Goal: Task Accomplishment & Management: Use online tool/utility

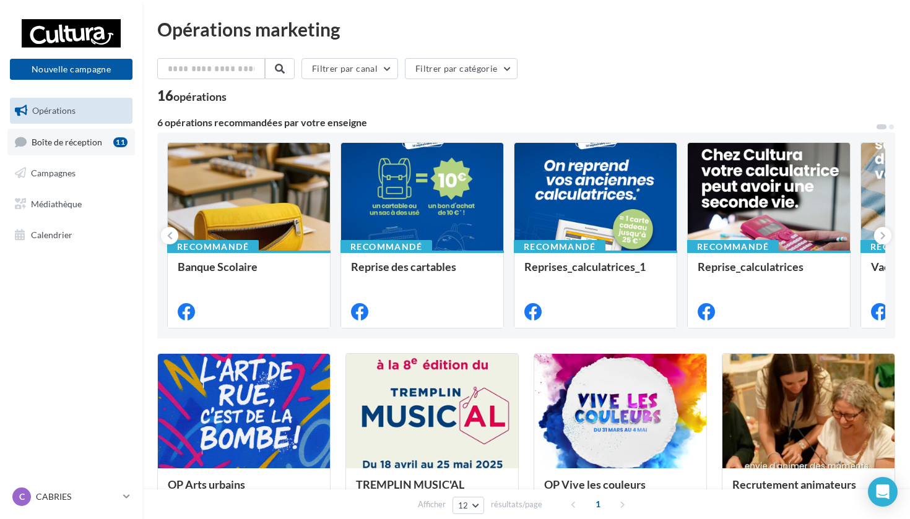
click at [106, 147] on link "Boîte de réception 11" at bounding box center [71, 142] width 128 height 27
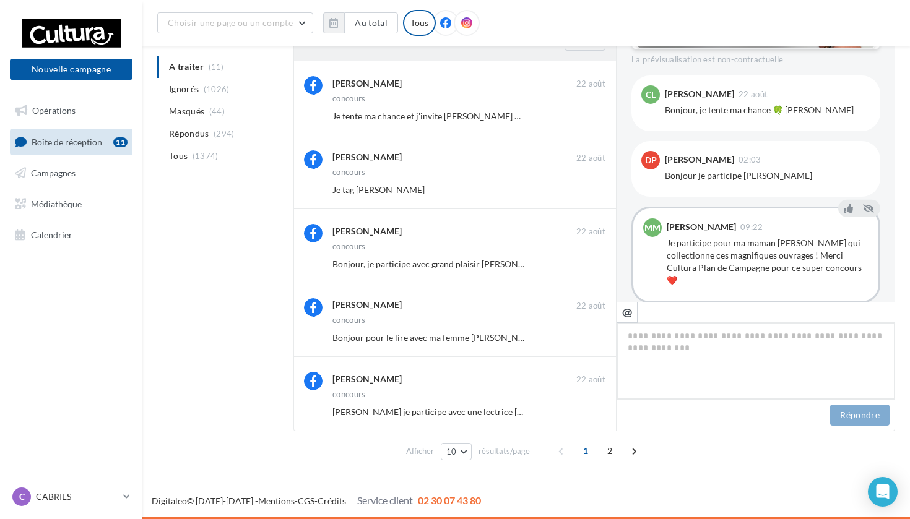
scroll to position [424, 0]
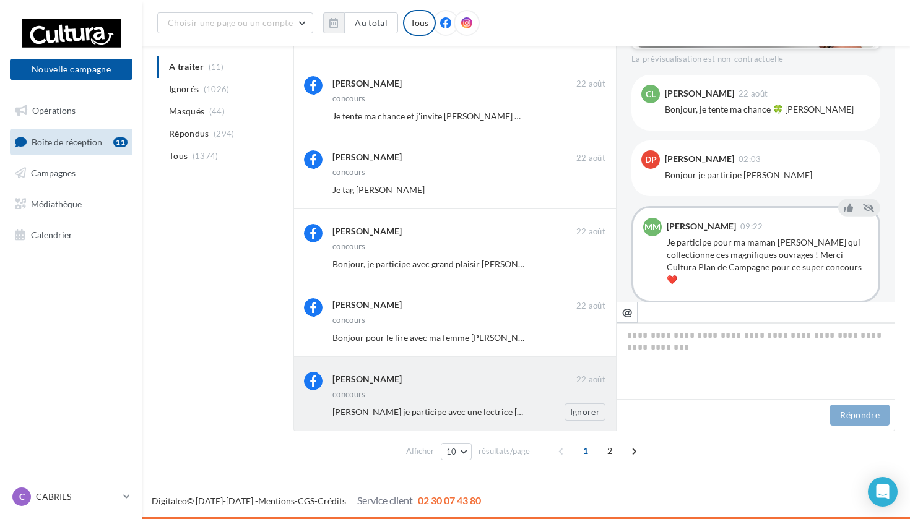
click at [534, 417] on div "Bonjour je participe avec une lectrice assidue Céline Barrier" at bounding box center [433, 412] width 202 height 12
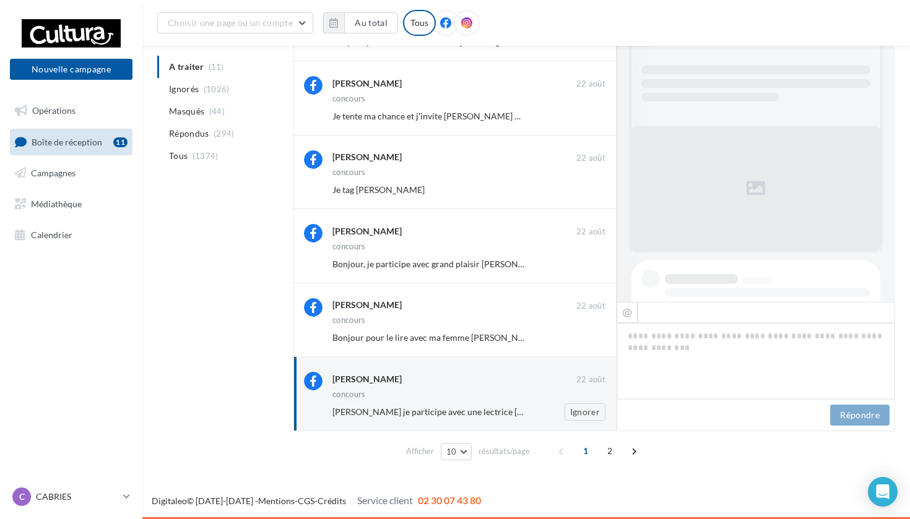
scroll to position [509, 0]
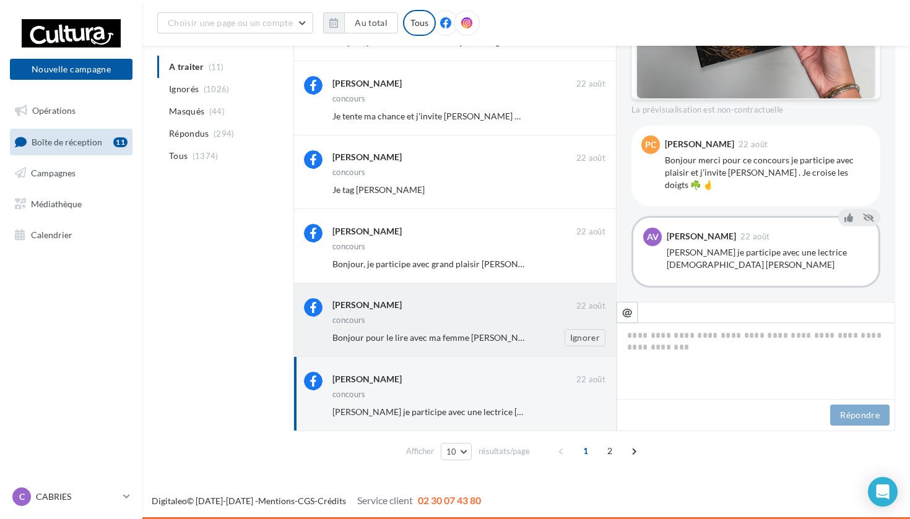
click at [493, 322] on div "concours" at bounding box center [468, 321] width 273 height 11
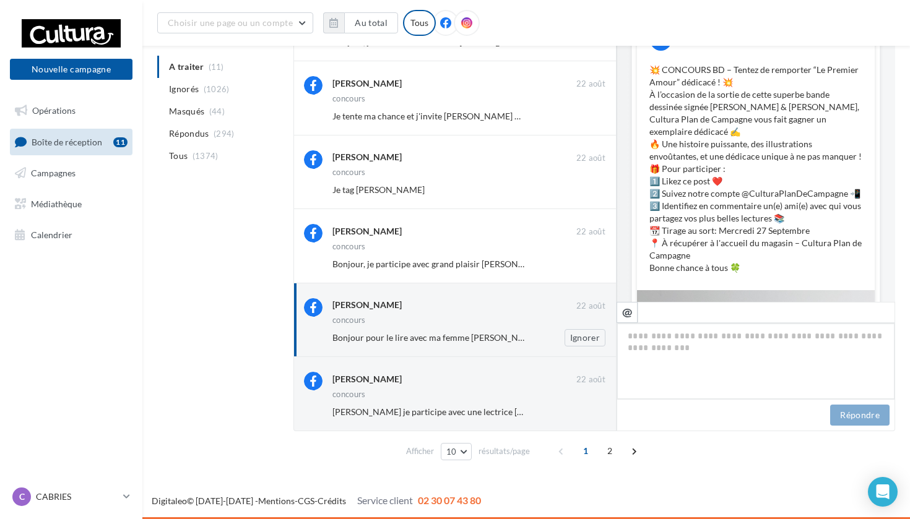
scroll to position [587, 0]
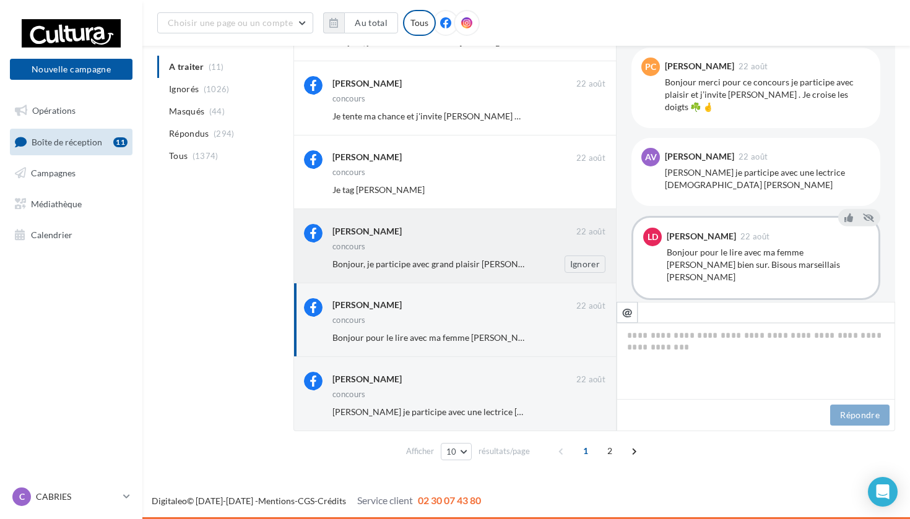
click at [419, 263] on span "Bonjour, je participe avec grand plaisir Jean Duch ce serait top 😍😍" at bounding box center [477, 264] width 290 height 11
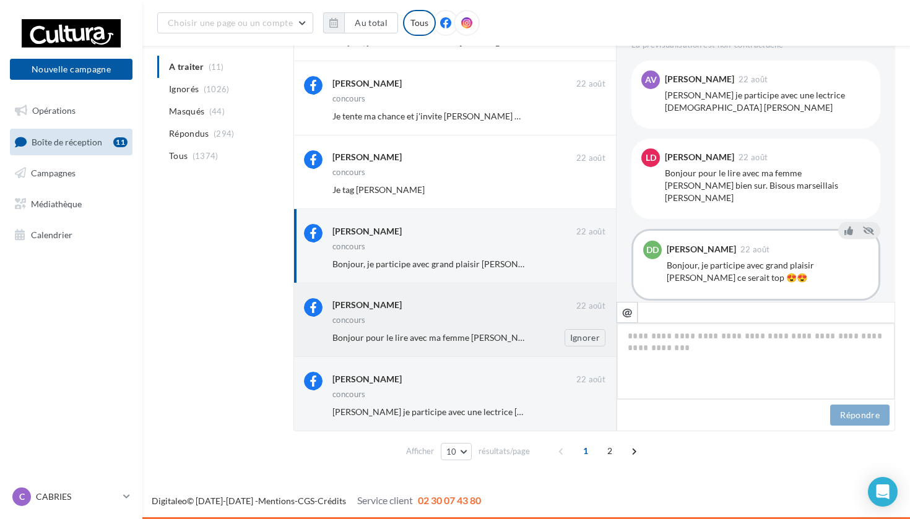
scroll to position [424, 0]
click at [611, 449] on span "2" at bounding box center [610, 451] width 20 height 20
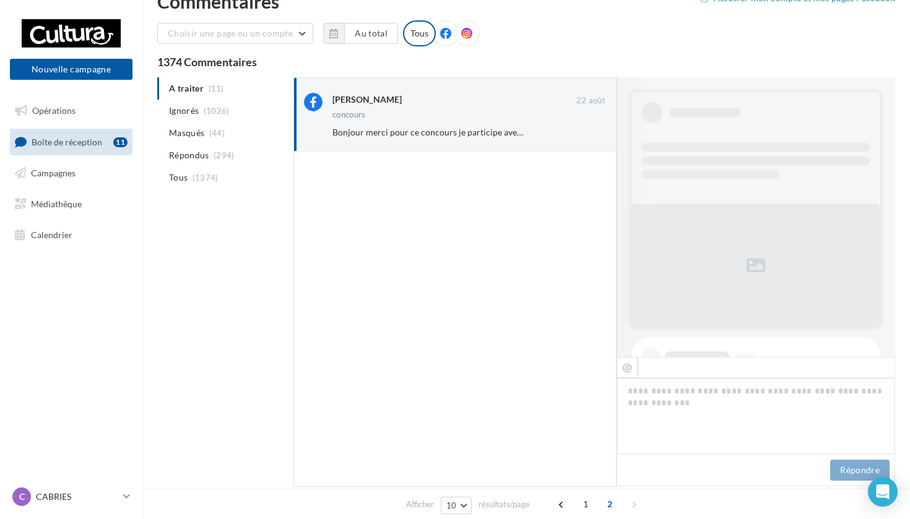
scroll to position [453, 0]
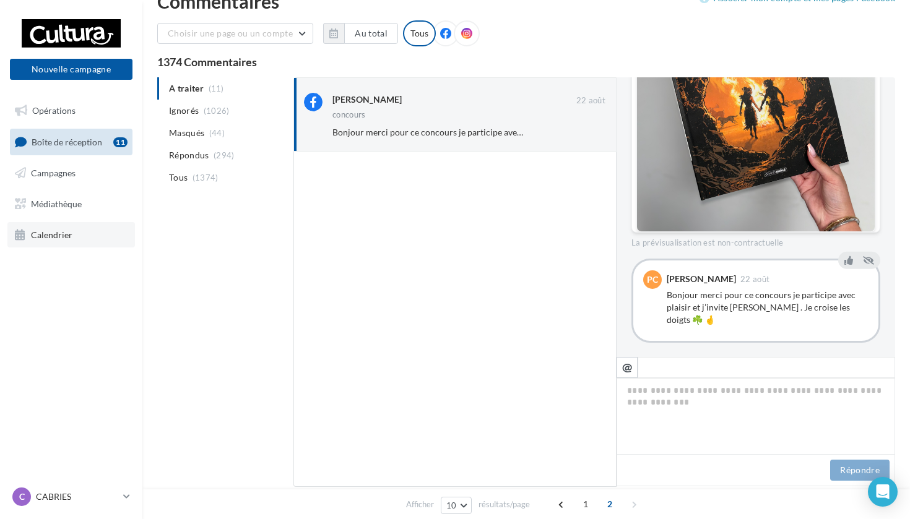
click at [15, 239] on icon at bounding box center [20, 235] width 11 height 16
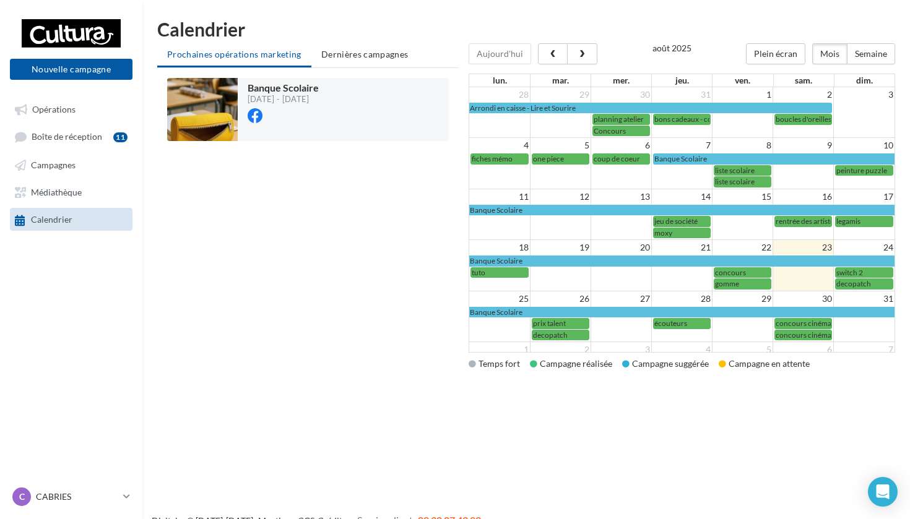
click at [841, 284] on span "decopatch" at bounding box center [853, 283] width 35 height 9
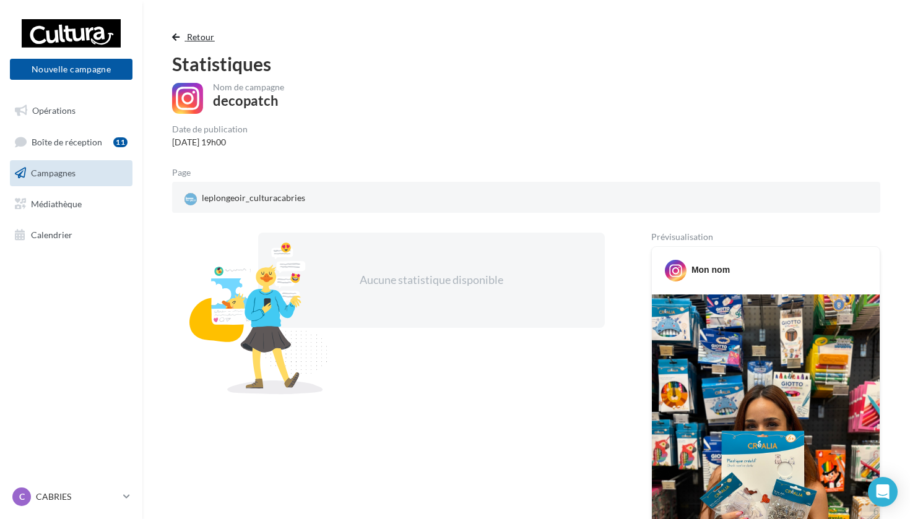
click at [191, 42] on button "Retour" at bounding box center [196, 37] width 48 height 15
click at [205, 45] on div "Retour Statistiques Nom de campagne decopatch Date de publication 24/08/2025 19…" at bounding box center [526, 437] width 738 height 815
click at [204, 41] on span "Retour" at bounding box center [201, 37] width 28 height 11
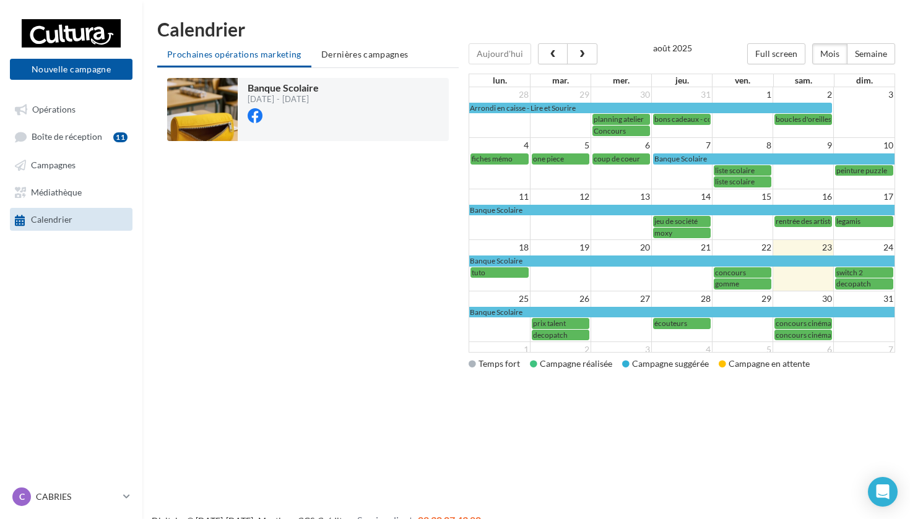
click at [552, 331] on span "decopatch" at bounding box center [550, 335] width 35 height 9
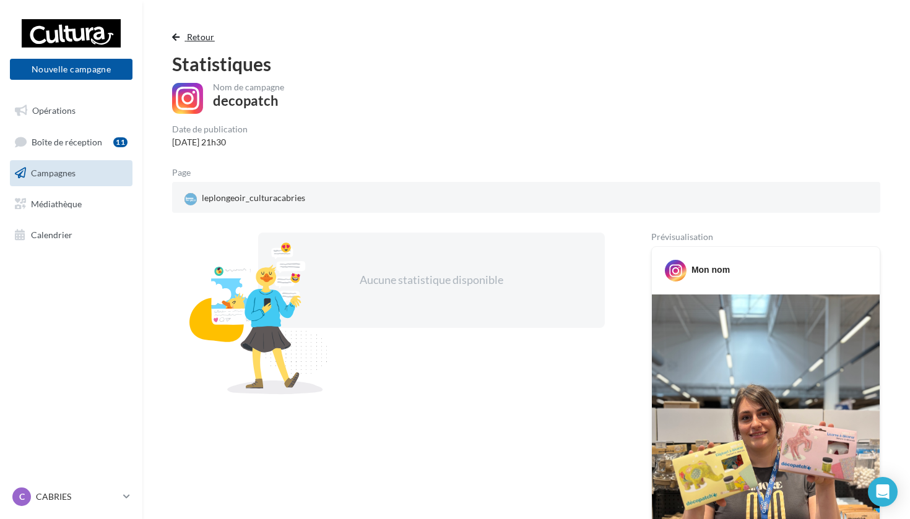
click at [188, 34] on span "Retour" at bounding box center [201, 37] width 28 height 11
click at [194, 40] on span "Retour" at bounding box center [201, 37] width 28 height 11
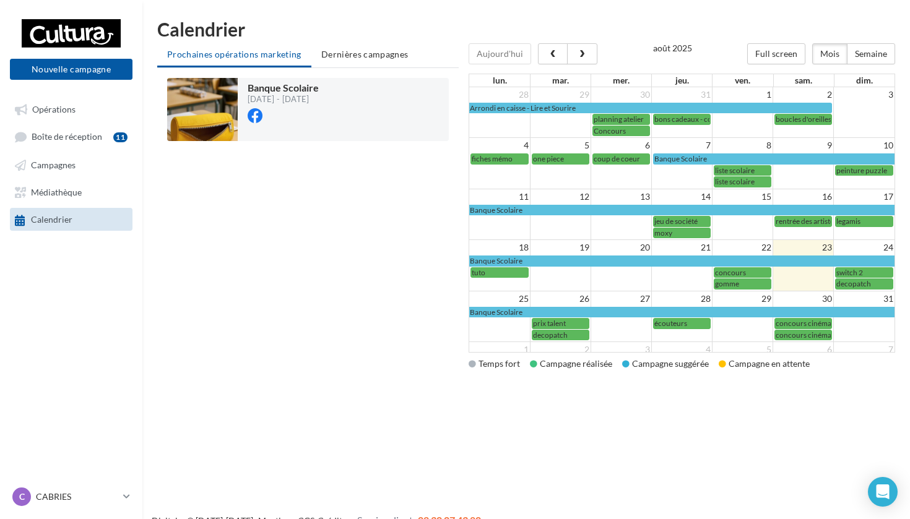
click at [571, 319] on div "prix talent" at bounding box center [560, 323] width 55 height 9
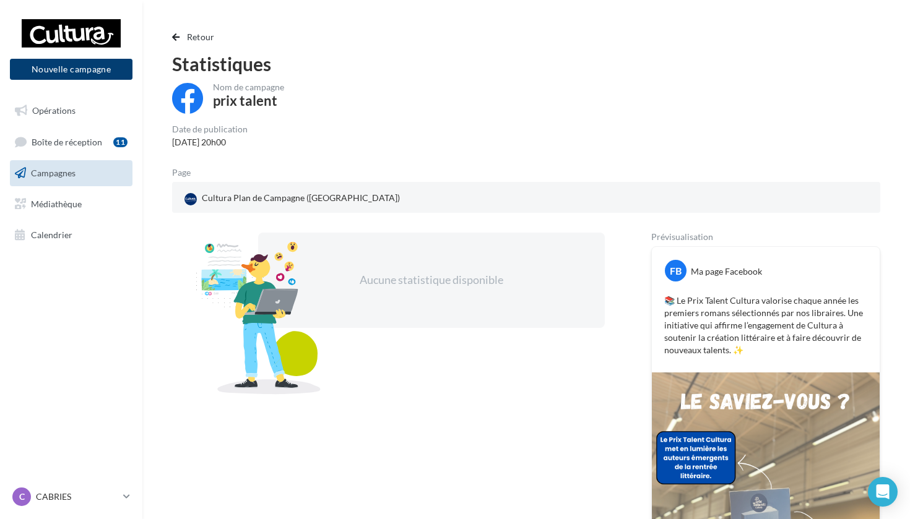
click at [113, 74] on button "Nouvelle campagne" at bounding box center [71, 69] width 123 height 21
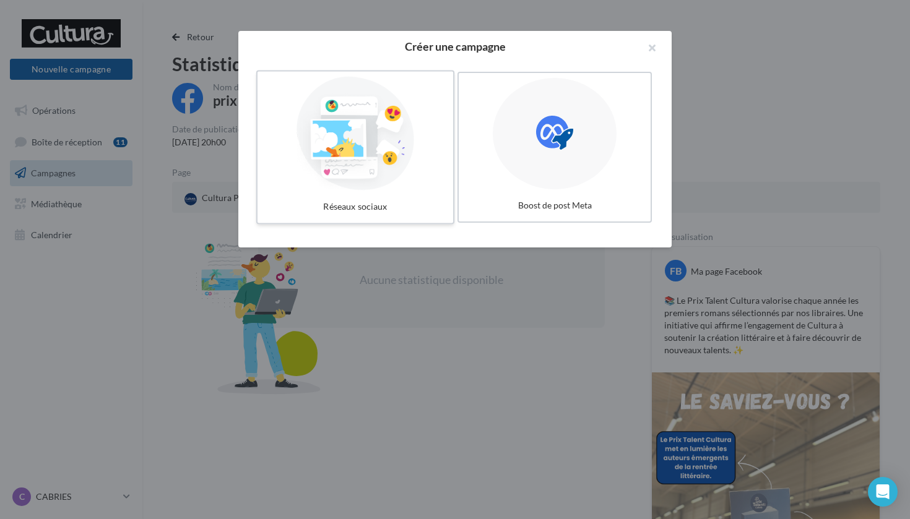
click at [333, 146] on div at bounding box center [356, 134] width 186 height 114
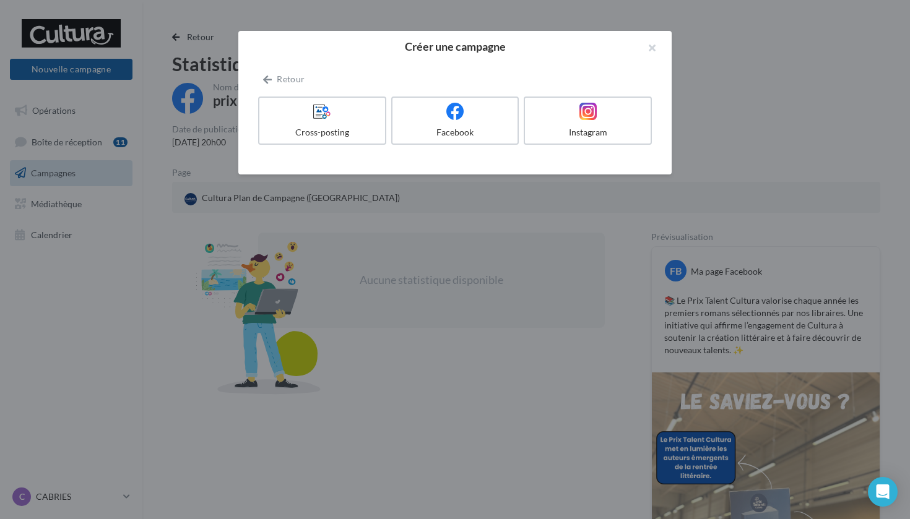
click at [464, 245] on div at bounding box center [455, 259] width 910 height 519
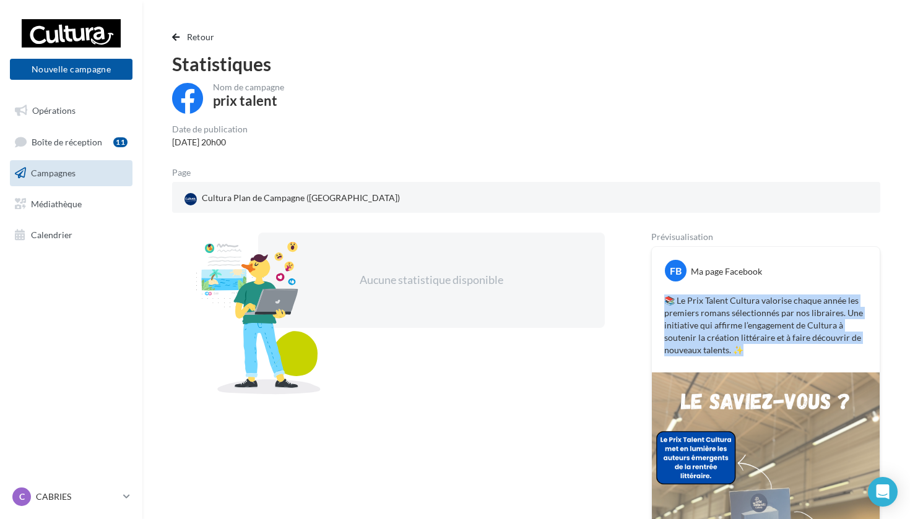
drag, startPoint x: 662, startPoint y: 302, endPoint x: 744, endPoint y: 351, distance: 95.6
click at [745, 351] on div "📚 Le Prix Talent Cultura valorise chaque année les premiers romans sélectionnés…" at bounding box center [766, 326] width 222 height 68
copy p "📚 Le Prix Talent Cultura valorise chaque année les premiers romans sélectionnés…"
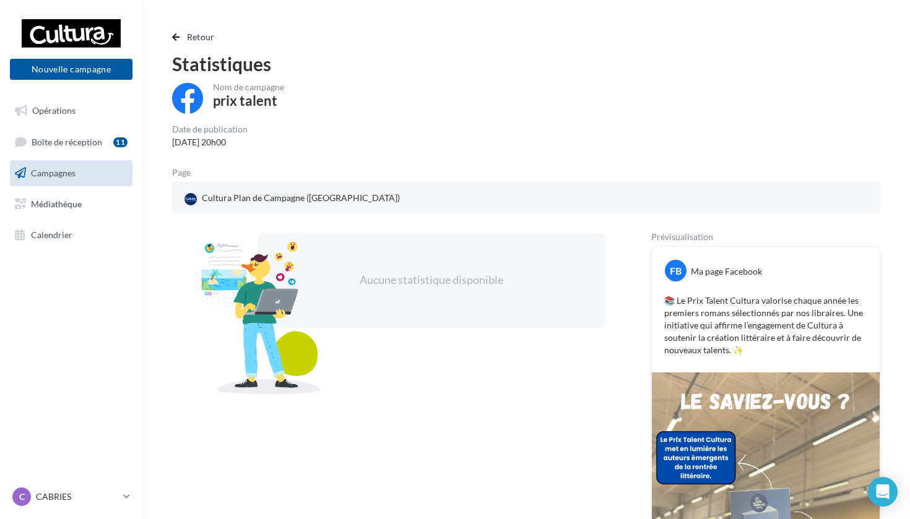
click at [102, 57] on div "Nouvelle campagne Nouvelle campagne" at bounding box center [71, 49] width 123 height 62
click at [102, 64] on button "Nouvelle campagne" at bounding box center [71, 69] width 123 height 21
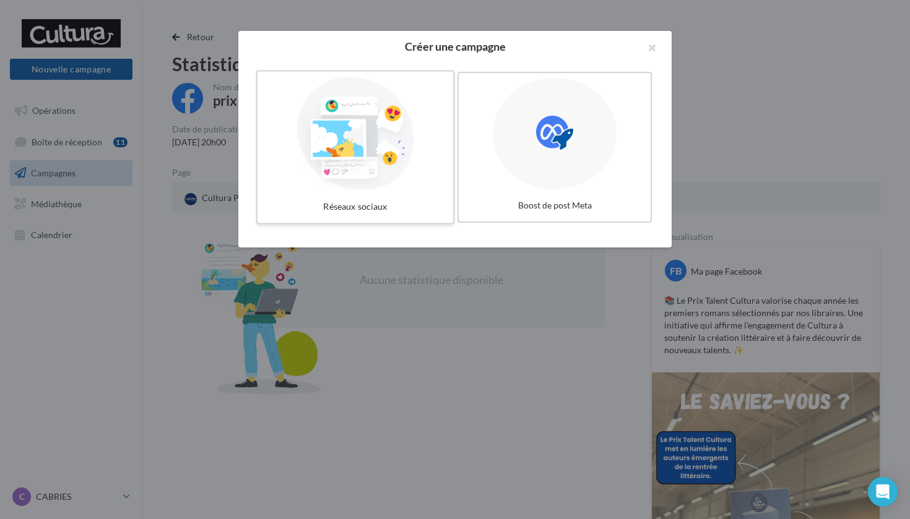
click at [311, 145] on div at bounding box center [356, 134] width 186 height 114
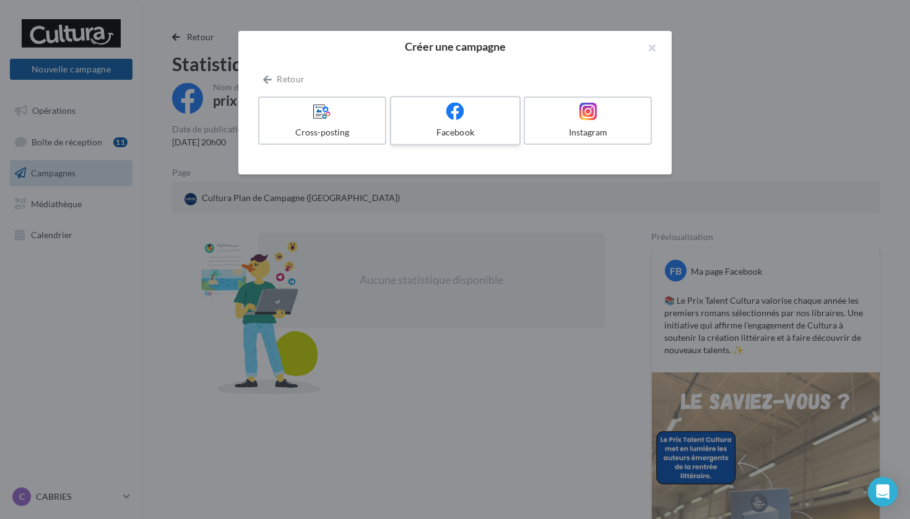
click at [461, 131] on div "Facebook" at bounding box center [455, 132] width 118 height 12
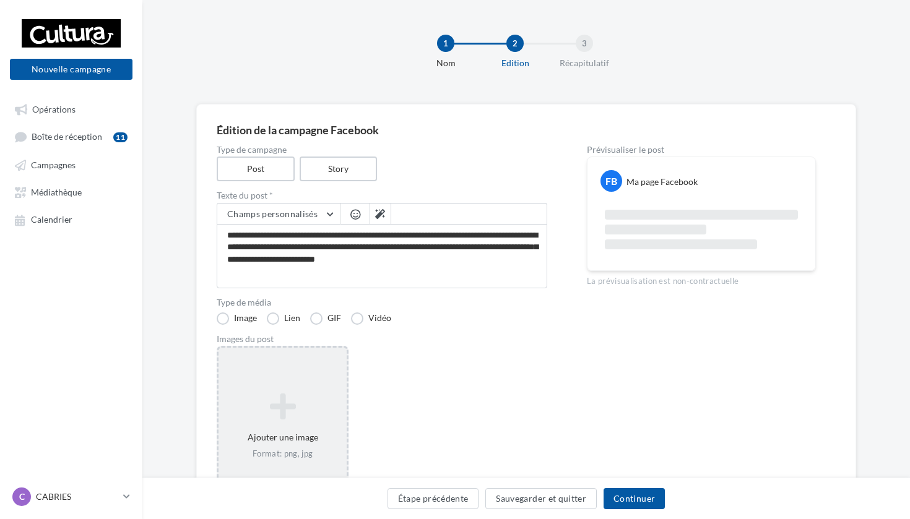
type textarea "**********"
click at [269, 407] on icon at bounding box center [282, 407] width 118 height 30
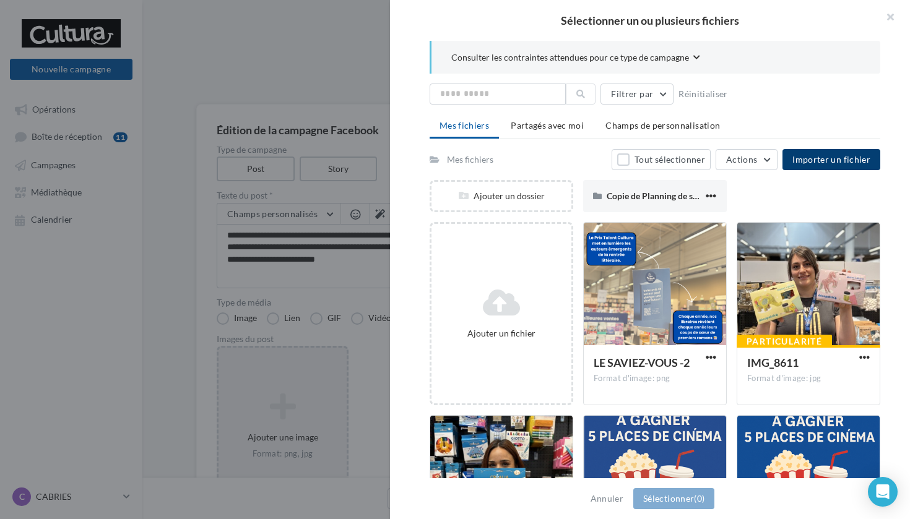
click at [843, 165] on span "Importer un fichier" at bounding box center [831, 159] width 78 height 11
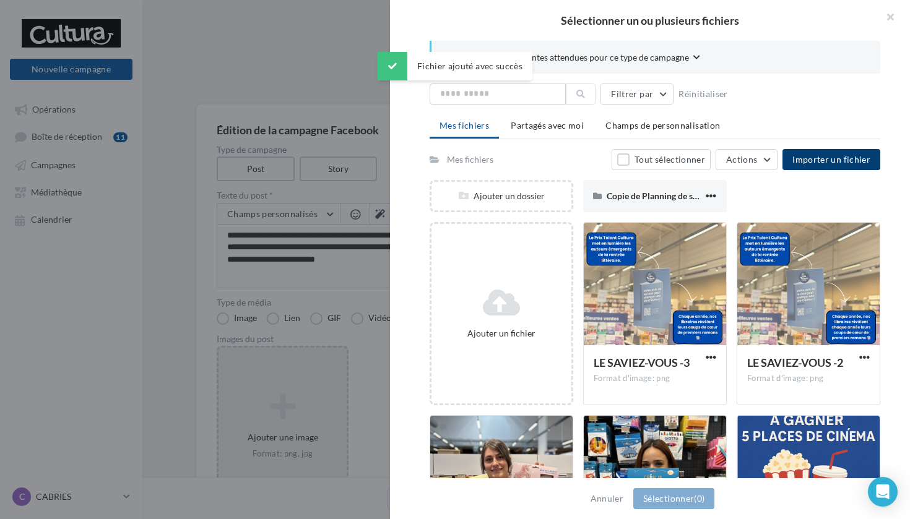
click at [654, 368] on span "LE SAVIEZ-VOUS -3" at bounding box center [642, 363] width 96 height 14
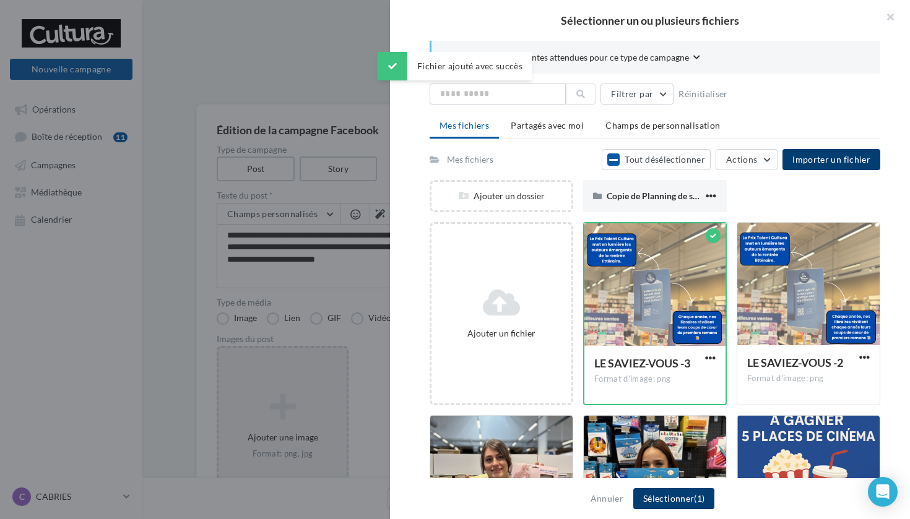
click at [652, 497] on button "Sélectionner (1)" at bounding box center [673, 498] width 81 height 21
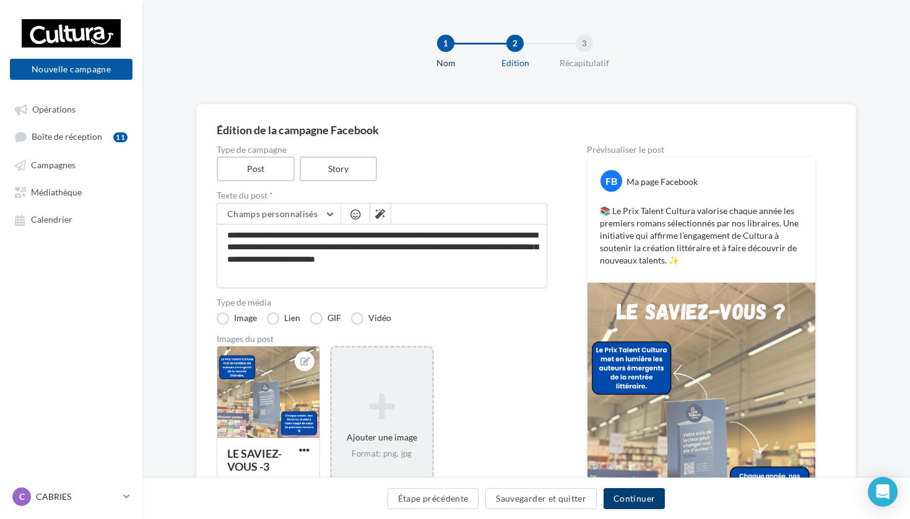
click at [640, 497] on button "Continuer" at bounding box center [634, 498] width 61 height 21
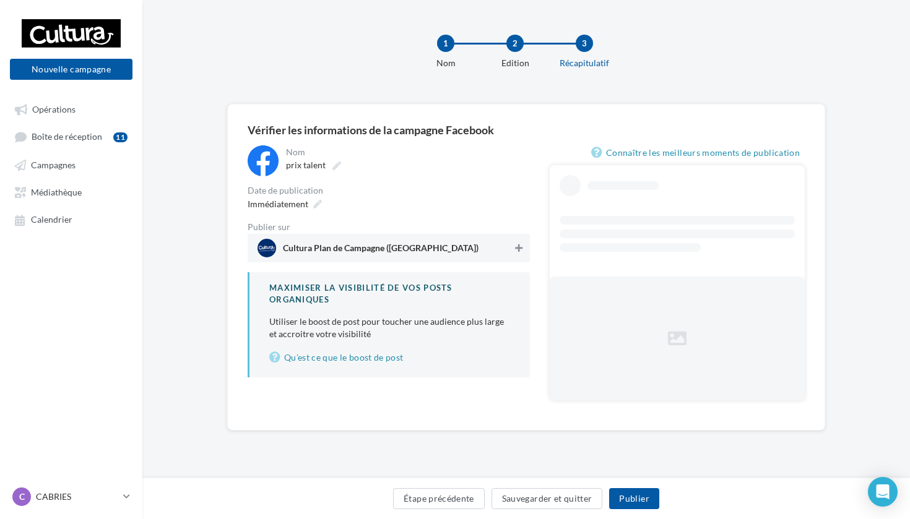
click at [519, 249] on icon at bounding box center [518, 248] width 7 height 9
click at [315, 204] on icon at bounding box center [317, 204] width 9 height 9
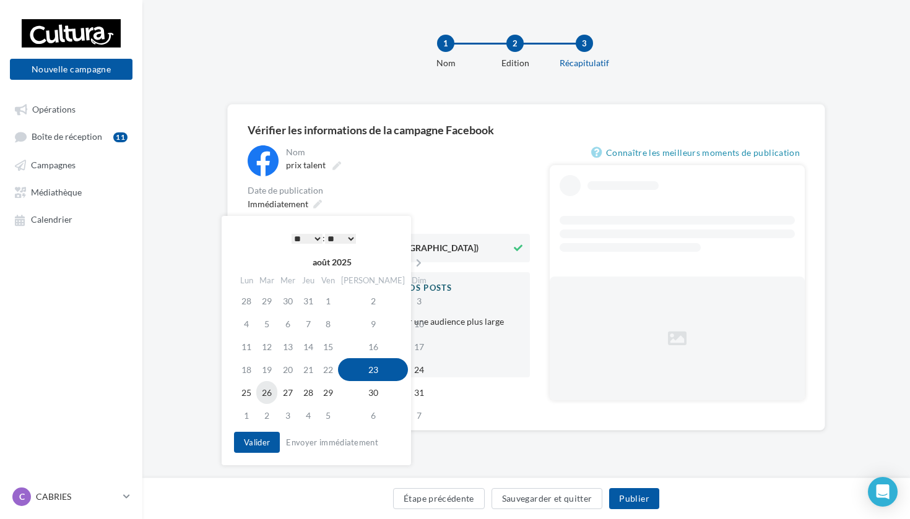
click at [267, 397] on td "26" at bounding box center [266, 392] width 21 height 23
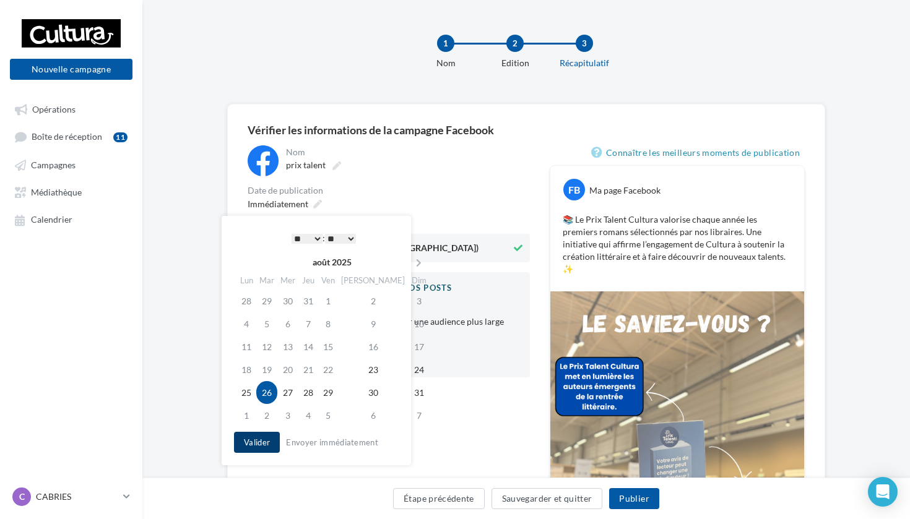
click at [260, 450] on button "Valider" at bounding box center [257, 442] width 46 height 21
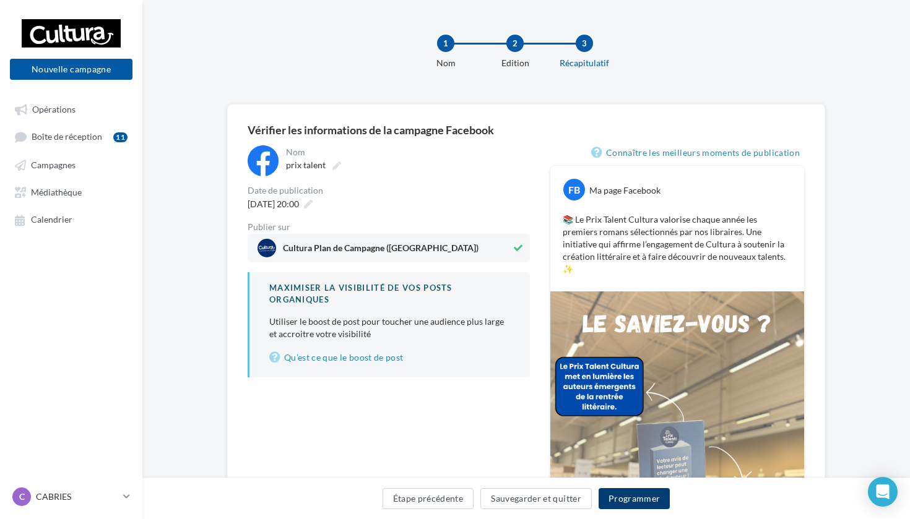
click at [633, 499] on button "Programmer" at bounding box center [635, 498] width 72 height 21
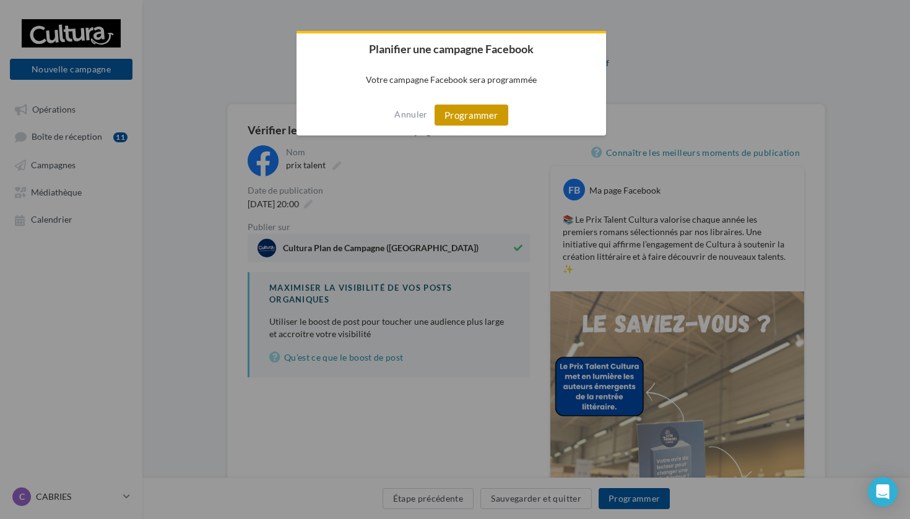
click at [464, 119] on button "Programmer" at bounding box center [472, 115] width 74 height 21
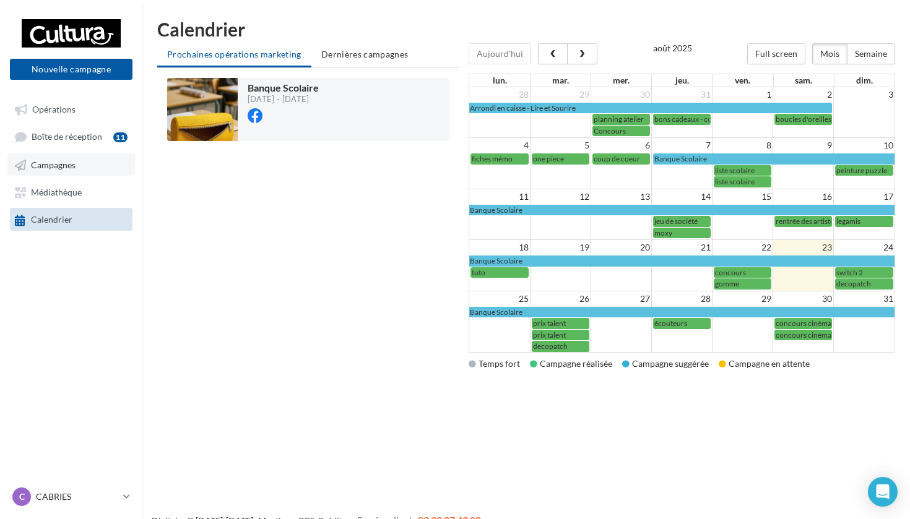
click at [109, 169] on link "Campagnes" at bounding box center [71, 165] width 128 height 22
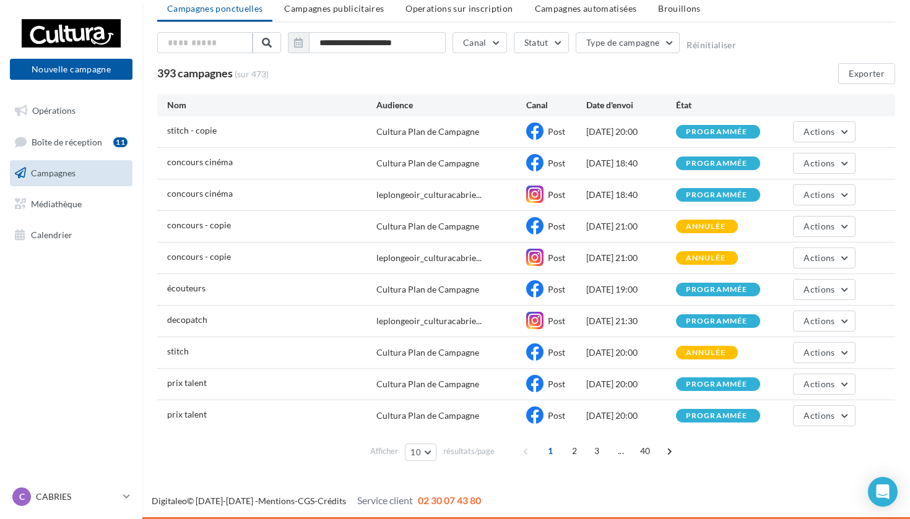
scroll to position [46, 0]
click at [772, 412] on div "Actions" at bounding box center [811, 416] width 90 height 21
click at [822, 419] on span "Actions" at bounding box center [819, 415] width 31 height 11
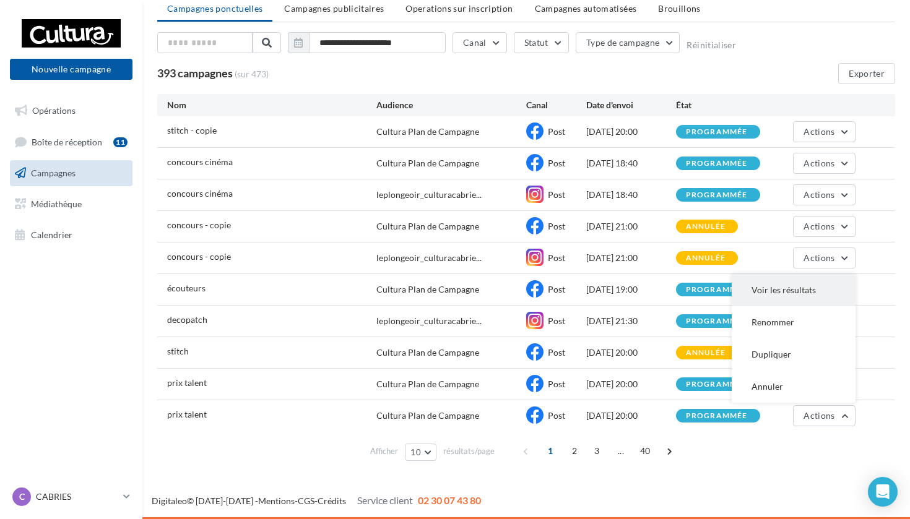
click at [752, 290] on button "Voir les résultats" at bounding box center [794, 290] width 124 height 32
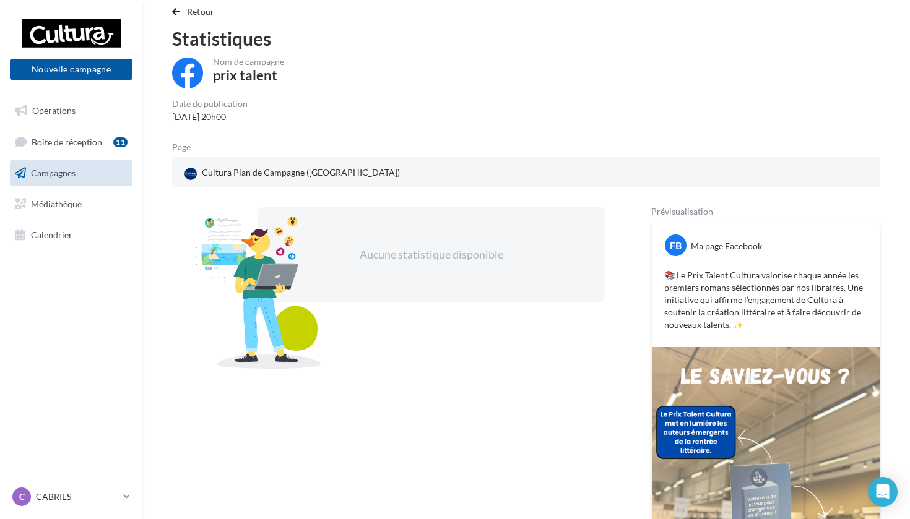
scroll to position [24, 0]
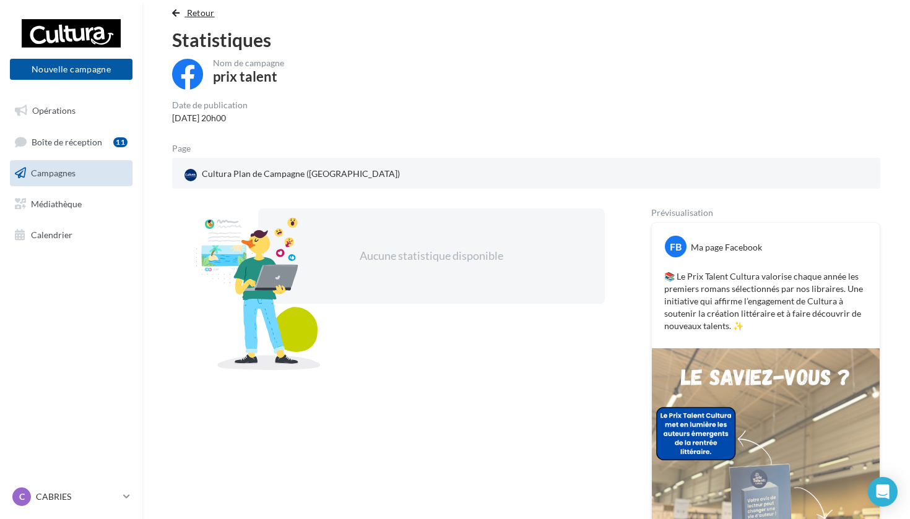
click at [199, 17] on span "Retour" at bounding box center [201, 12] width 28 height 11
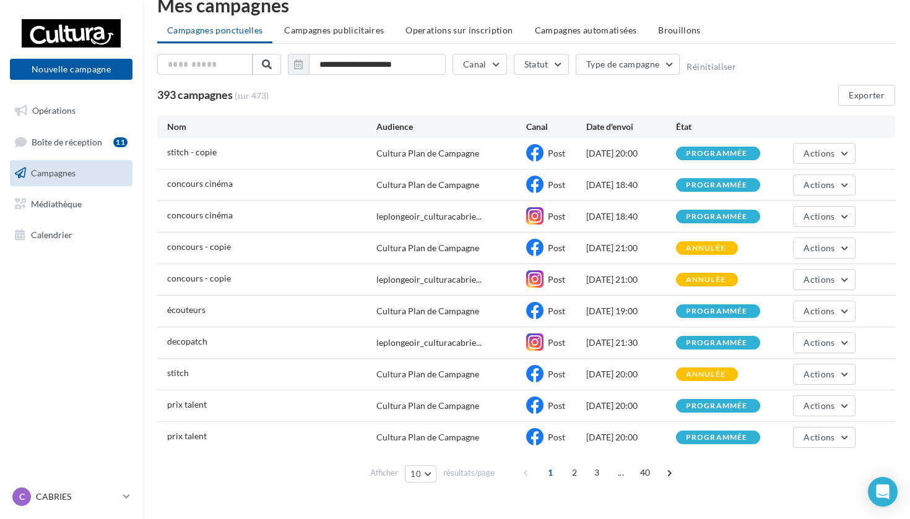
scroll to position [17, 0]
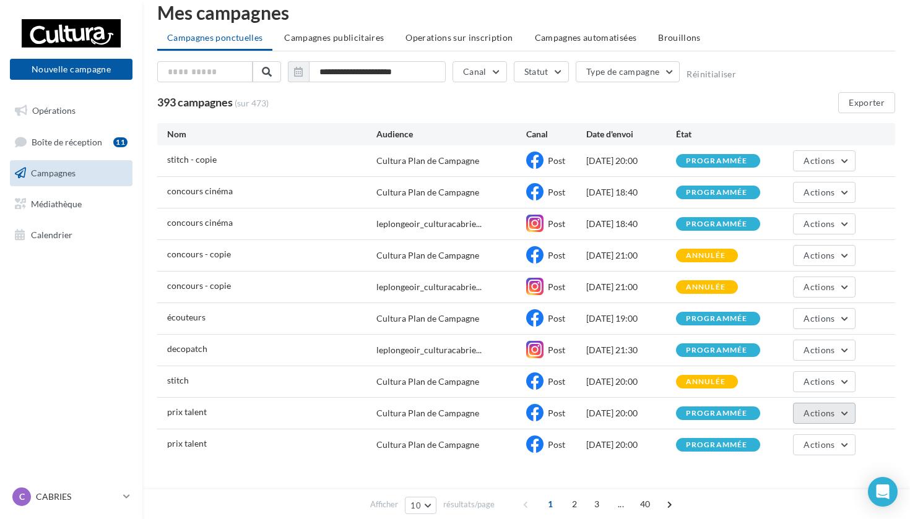
click at [823, 417] on span "Actions" at bounding box center [819, 413] width 31 height 11
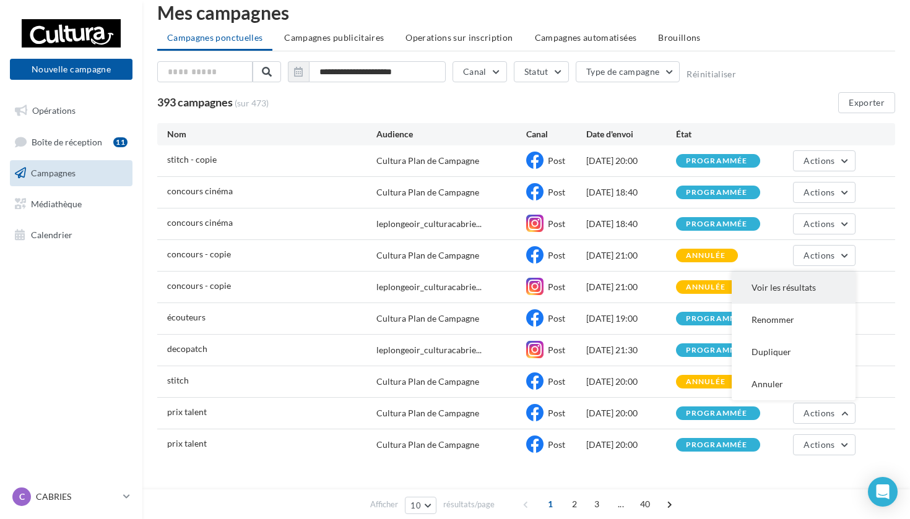
click at [752, 292] on button "Voir les résultats" at bounding box center [794, 288] width 124 height 32
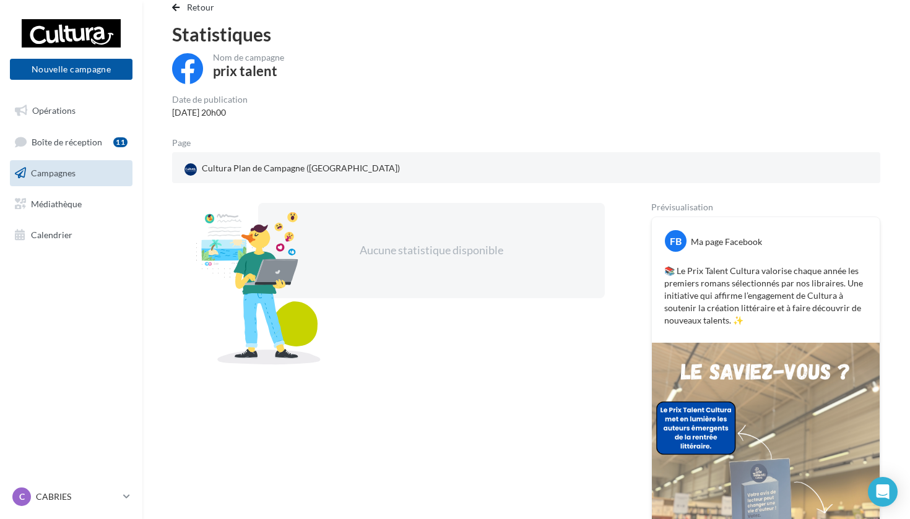
scroll to position [1, 0]
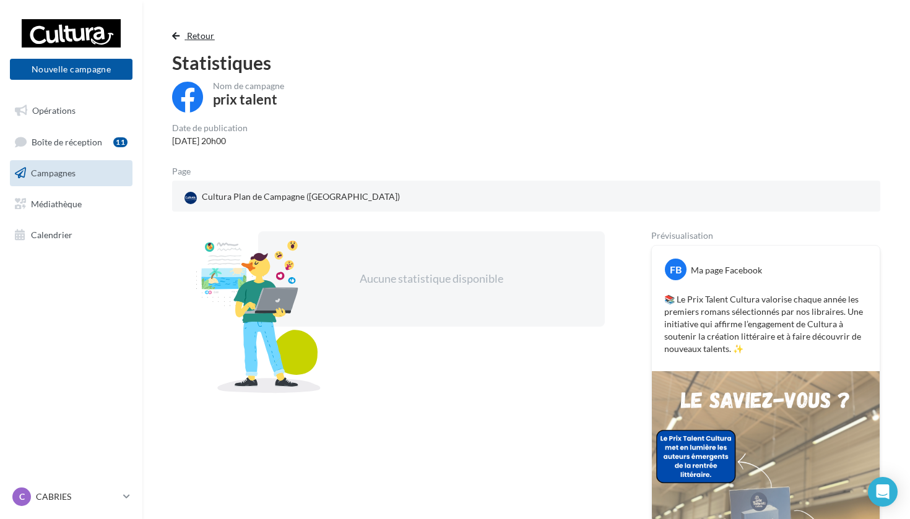
click at [196, 31] on span "Retour" at bounding box center [201, 35] width 28 height 11
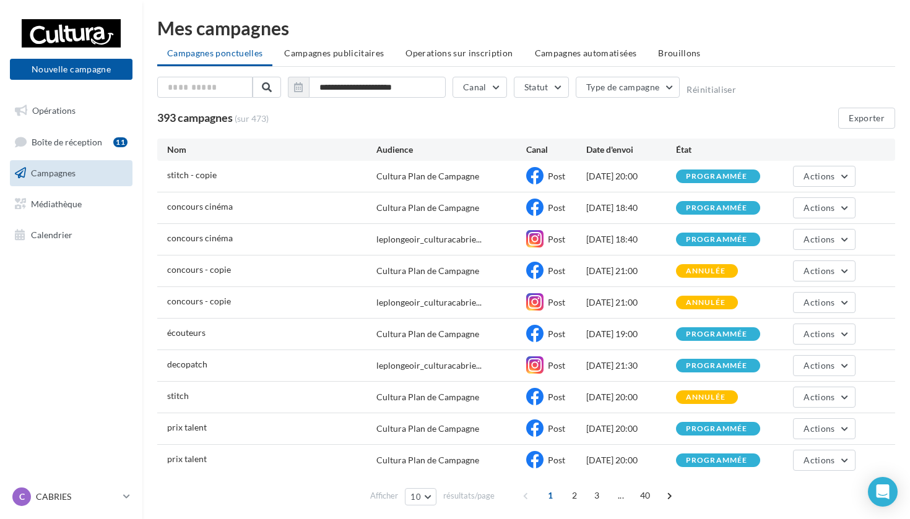
scroll to position [17, 0]
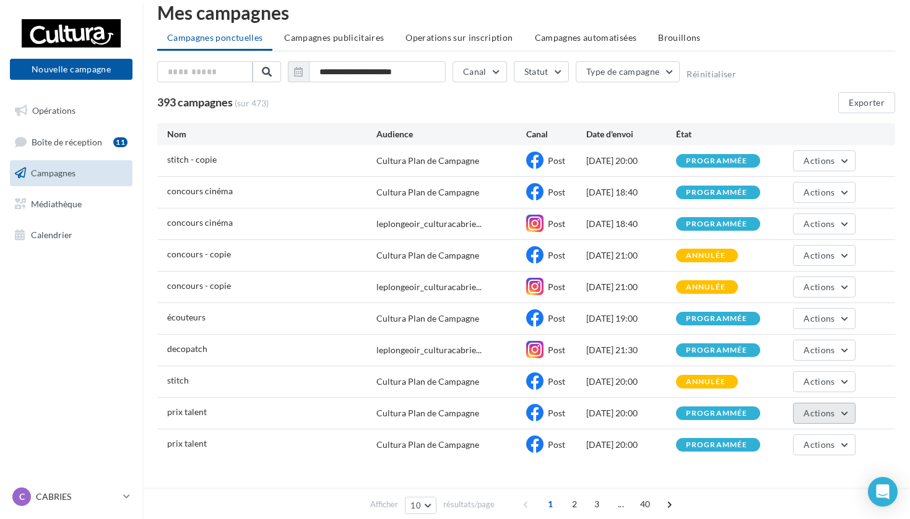
click at [836, 410] on button "Actions" at bounding box center [824, 413] width 62 height 21
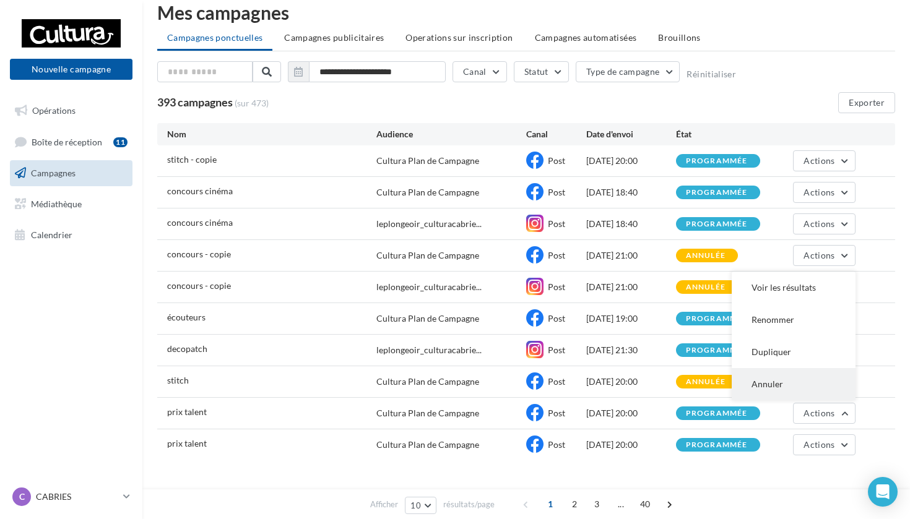
click at [770, 383] on button "Annuler" at bounding box center [794, 384] width 124 height 32
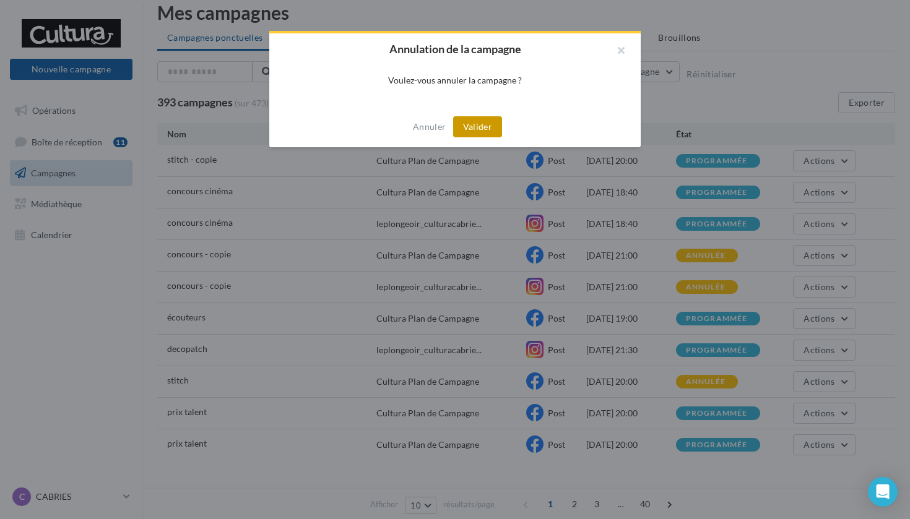
click at [471, 126] on button "Valider" at bounding box center [477, 126] width 49 height 21
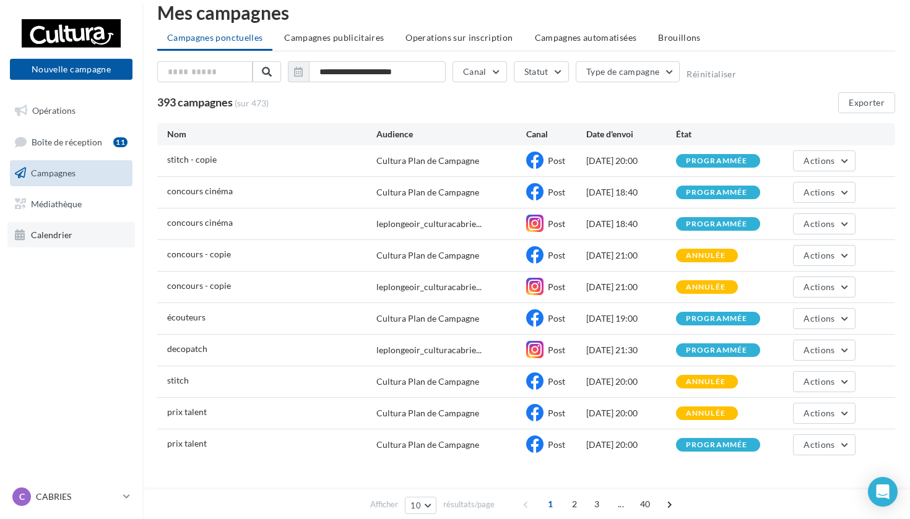
click at [90, 228] on link "Calendrier" at bounding box center [71, 235] width 128 height 26
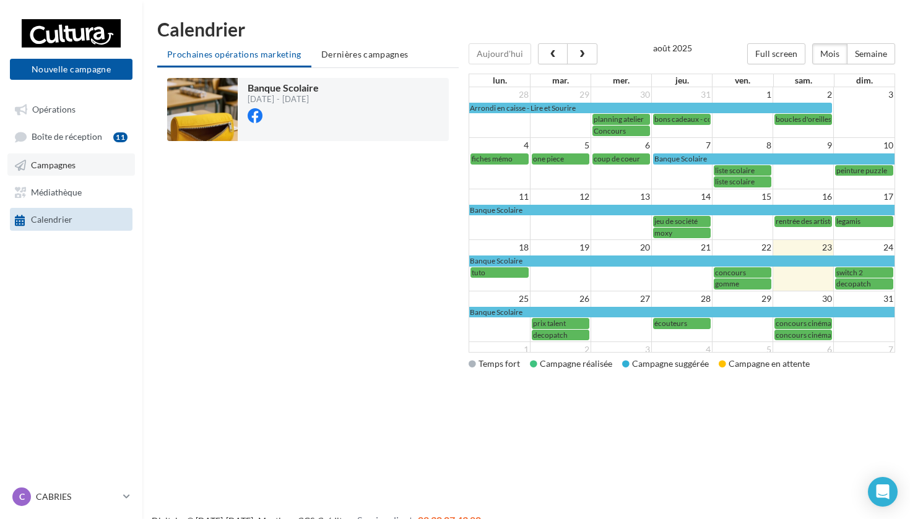
click at [64, 167] on span "Campagnes" at bounding box center [53, 165] width 45 height 11
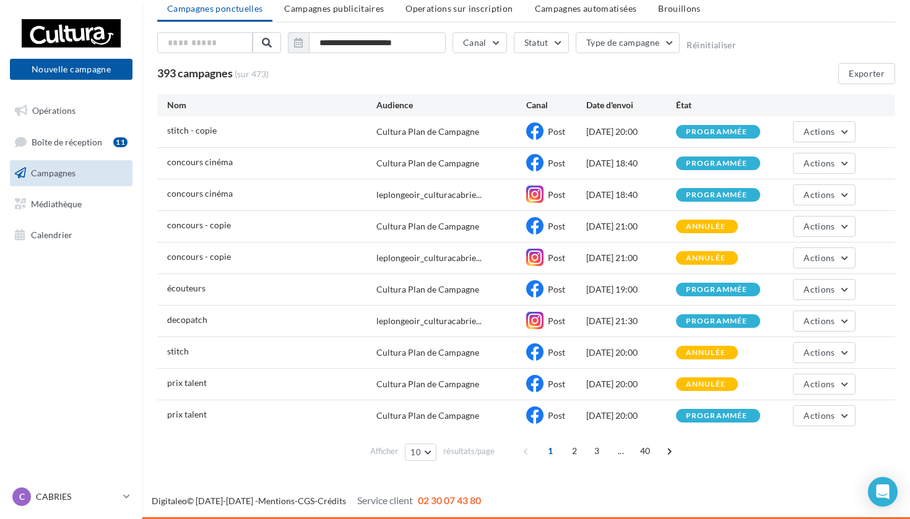
scroll to position [46, 0]
click at [576, 455] on span "2" at bounding box center [575, 451] width 20 height 20
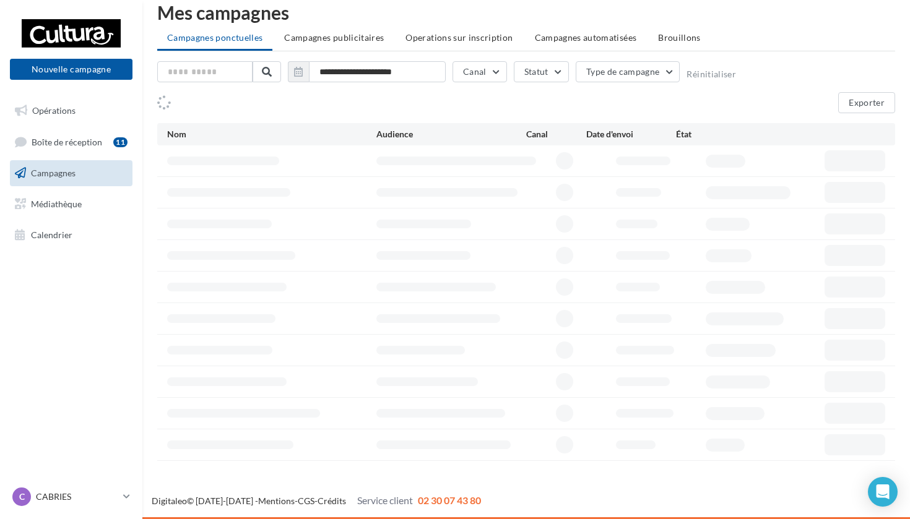
scroll to position [17, 0]
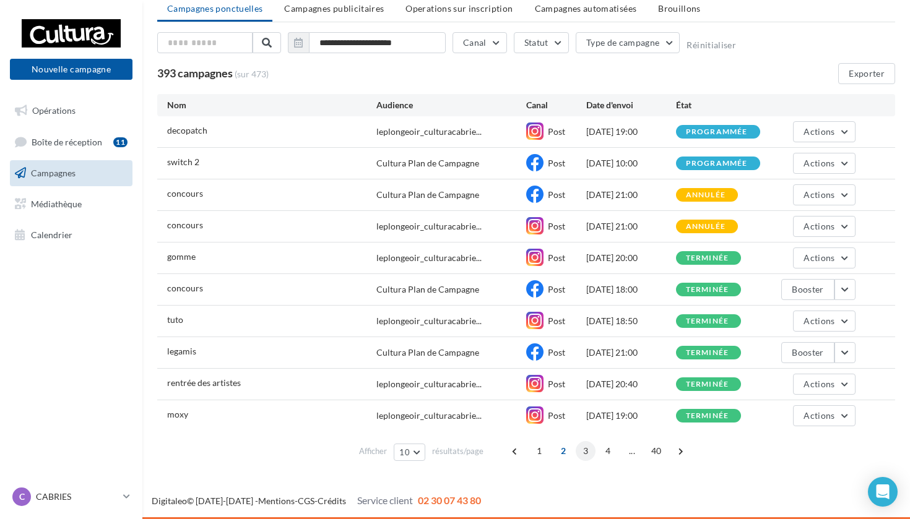
click at [588, 451] on span "3" at bounding box center [586, 451] width 20 height 20
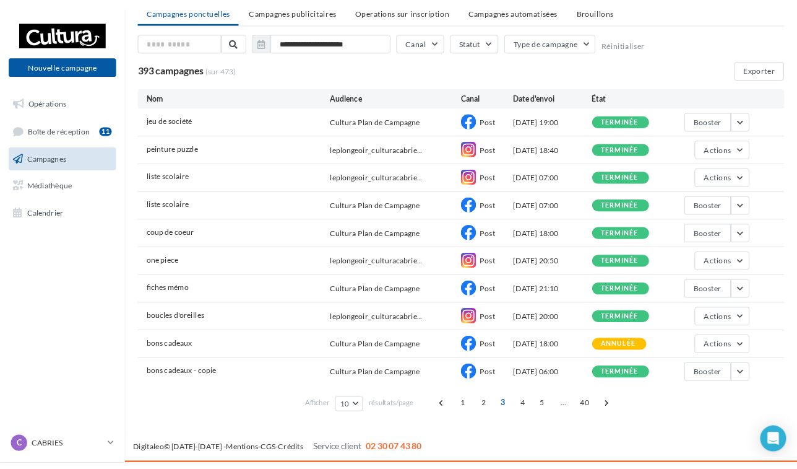
scroll to position [46, 0]
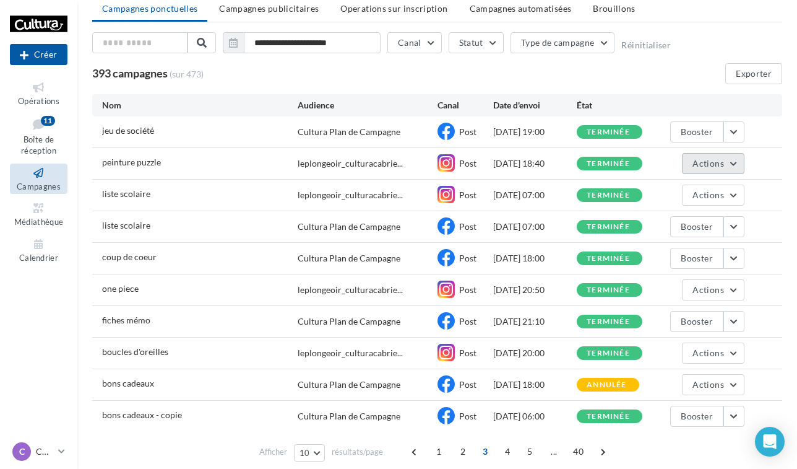
click at [731, 165] on button "Actions" at bounding box center [713, 163] width 62 height 21
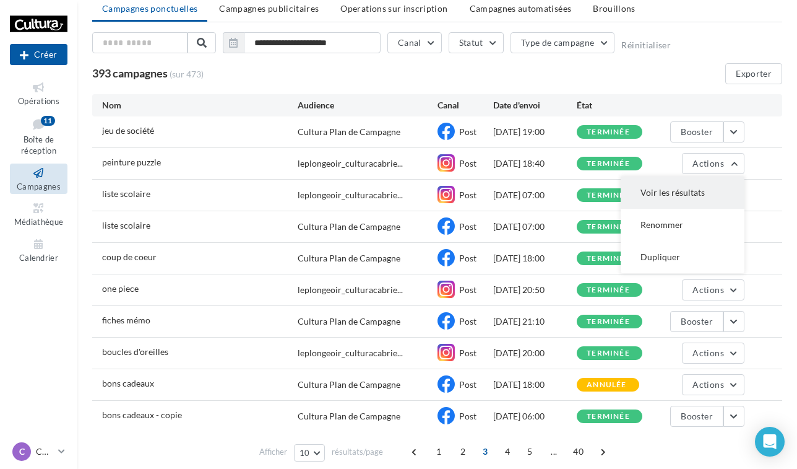
click at [663, 197] on button "Voir les résultats" at bounding box center [683, 192] width 124 height 32
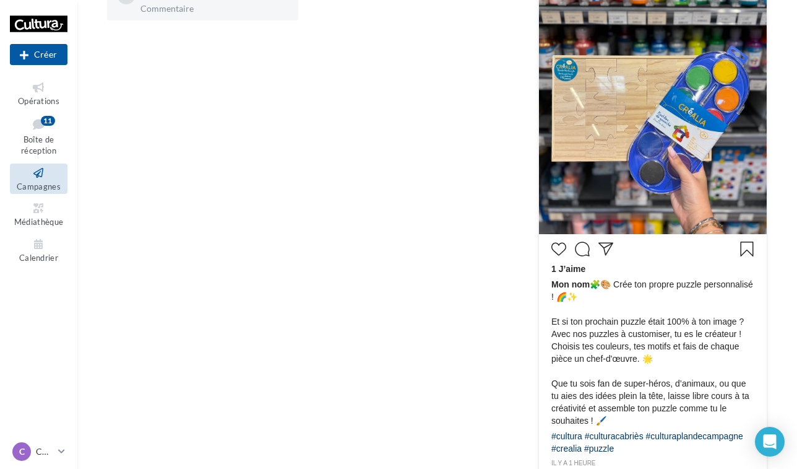
scroll to position [433, 0]
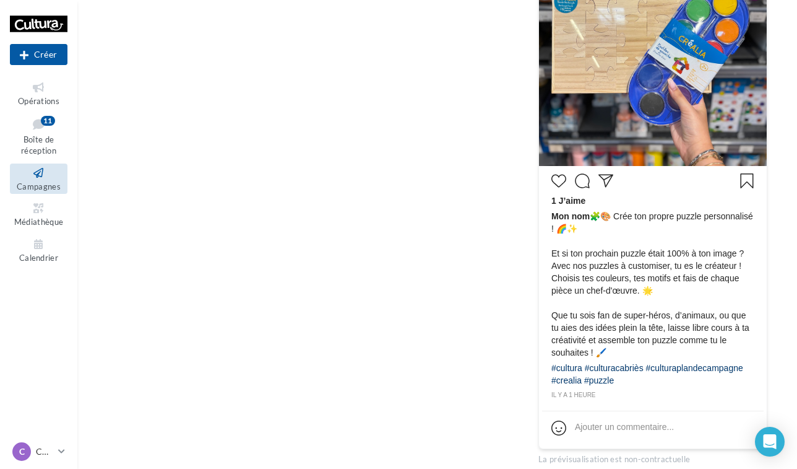
drag, startPoint x: 594, startPoint y: 215, endPoint x: 739, endPoint y: 380, distance: 219.4
click at [739, 380] on div "1 J’aime Mon nom 🧩🎨 Crée ton propre puzzle personnalisé ! 🌈✨ Et si ton prochain…" at bounding box center [653, 285] width 222 height 232
copy div "🧩🎨 Crée ton propre puzzle personnalisé ! 🌈✨ Et si ton prochain puzzle était 100…"
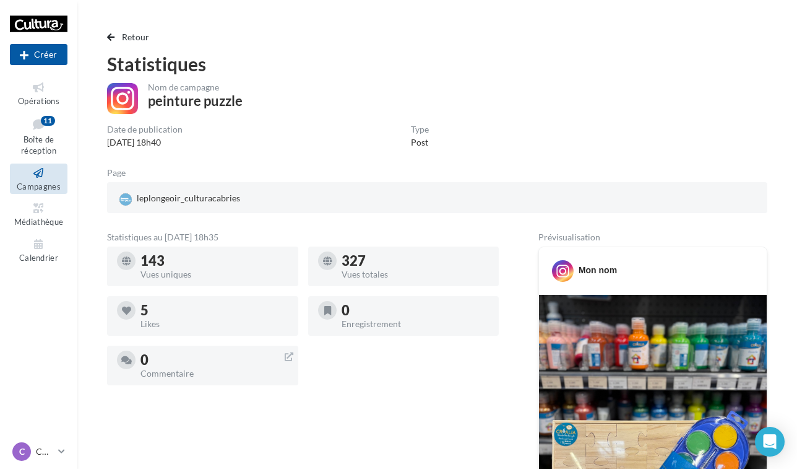
scroll to position [0, 0]
click at [119, 33] on button "Retour" at bounding box center [131, 37] width 48 height 15
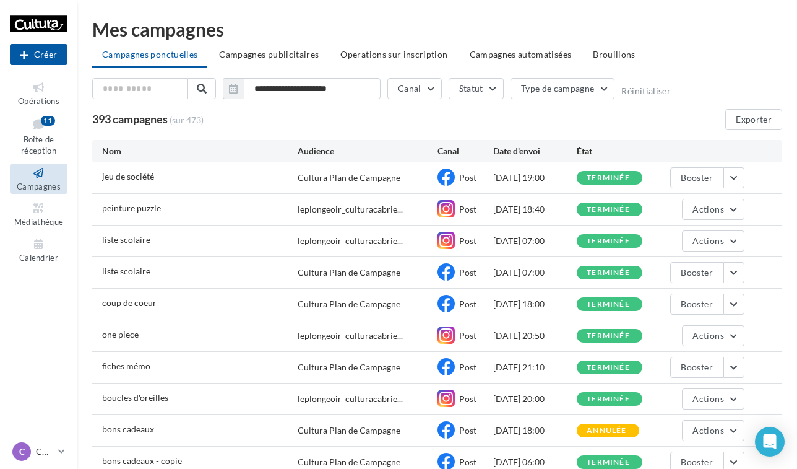
scroll to position [46, 0]
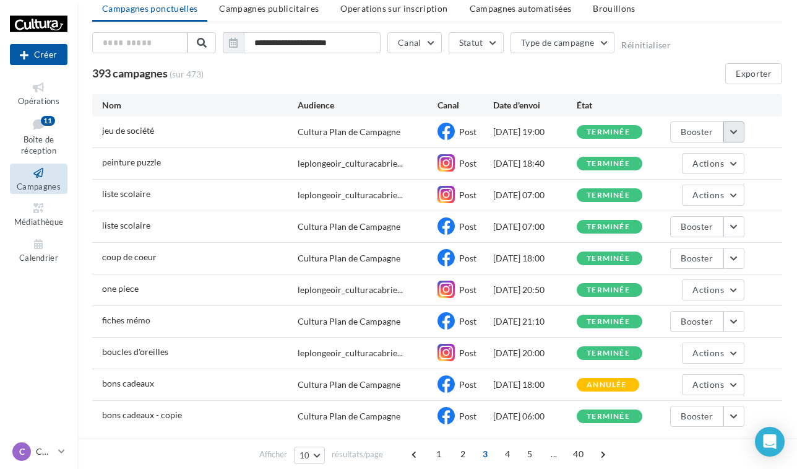
click at [733, 132] on button "button" at bounding box center [734, 131] width 21 height 21
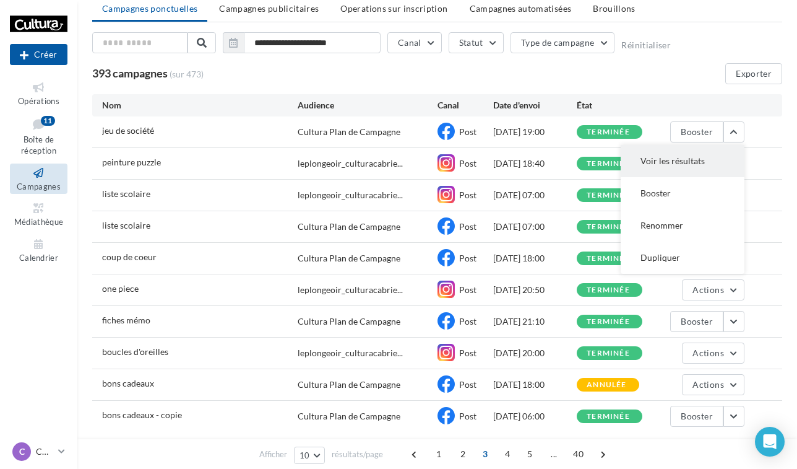
click at [649, 168] on button "Voir les résultats" at bounding box center [683, 161] width 124 height 32
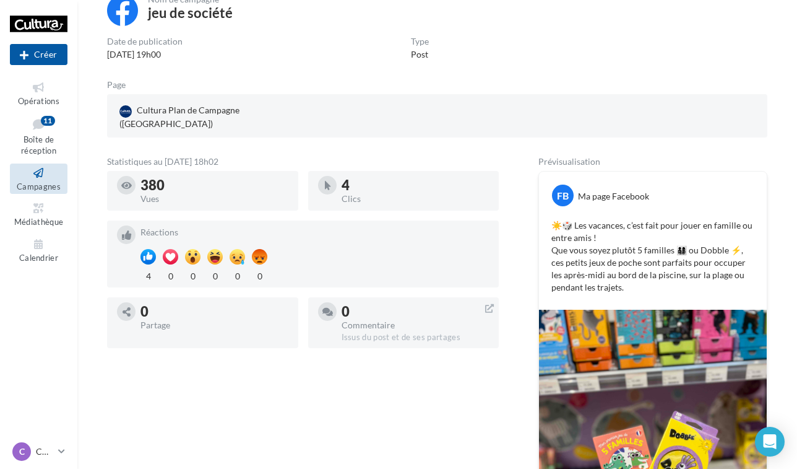
scroll to position [27, 0]
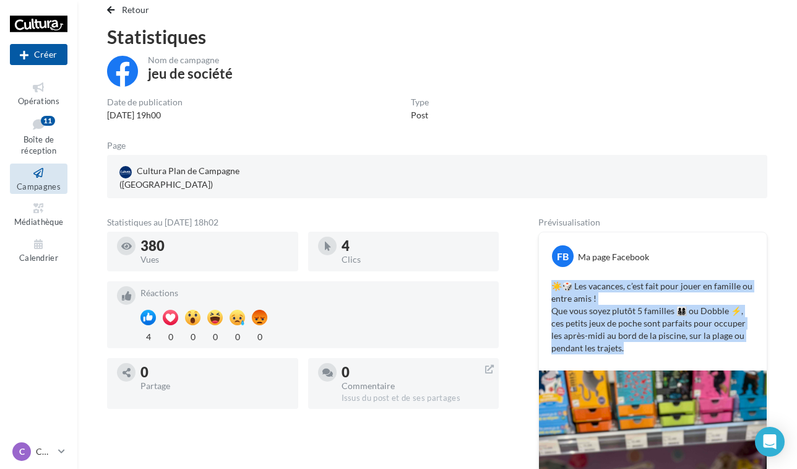
drag, startPoint x: 555, startPoint y: 276, endPoint x: 640, endPoint y: 334, distance: 102.4
click at [640, 334] on p "☀️🎲 Les vacances, c’est fait pour jouer en famille ou entre amis ! Que vous soy…" at bounding box center [653, 317] width 203 height 74
copy p "☀️🎲 Les vacances, c’est fait pour jouer en famille ou entre amis ! Que vous soy…"
click at [127, 7] on span "Retour" at bounding box center [136, 9] width 28 height 11
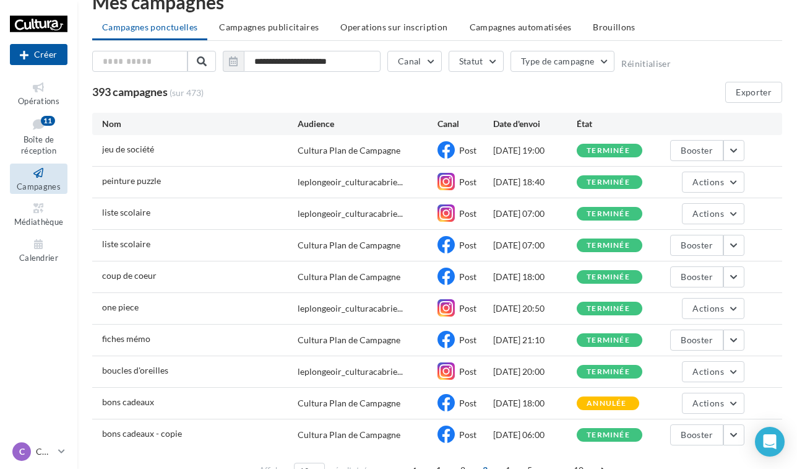
scroll to position [46, 0]
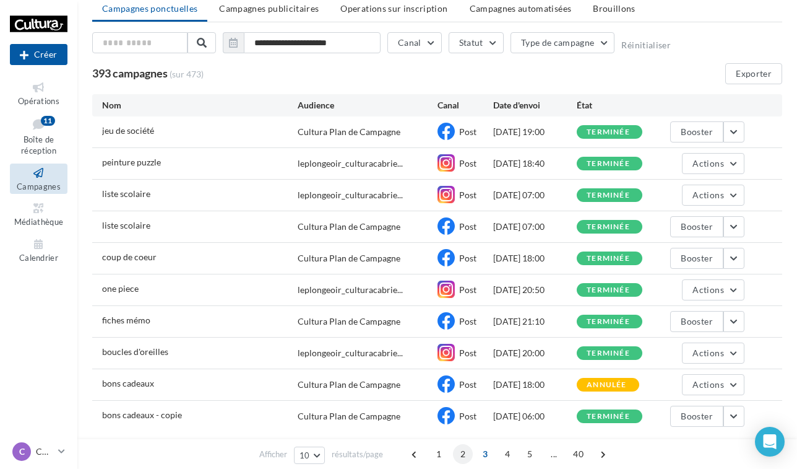
click at [463, 453] on span "2" at bounding box center [463, 454] width 20 height 20
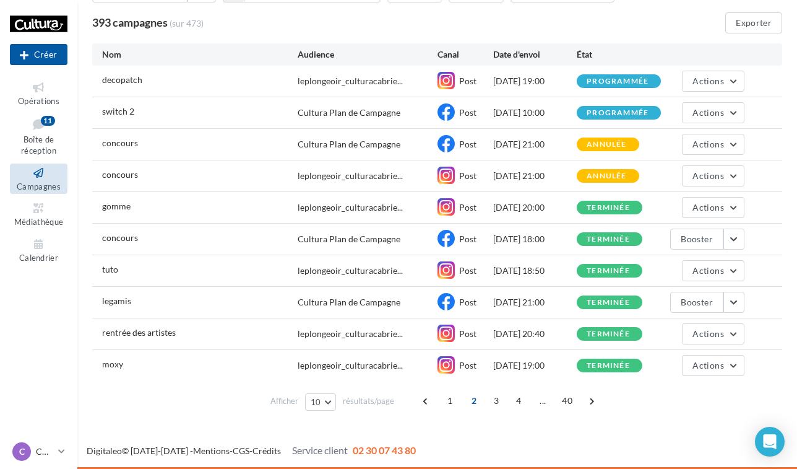
scroll to position [97, 0]
click at [718, 365] on span "Actions" at bounding box center [708, 365] width 31 height 11
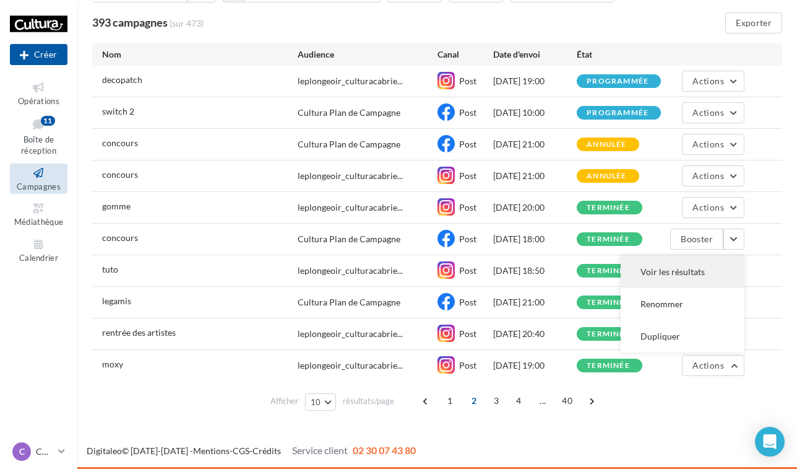
click at [633, 266] on button "Voir les résultats" at bounding box center [683, 272] width 124 height 32
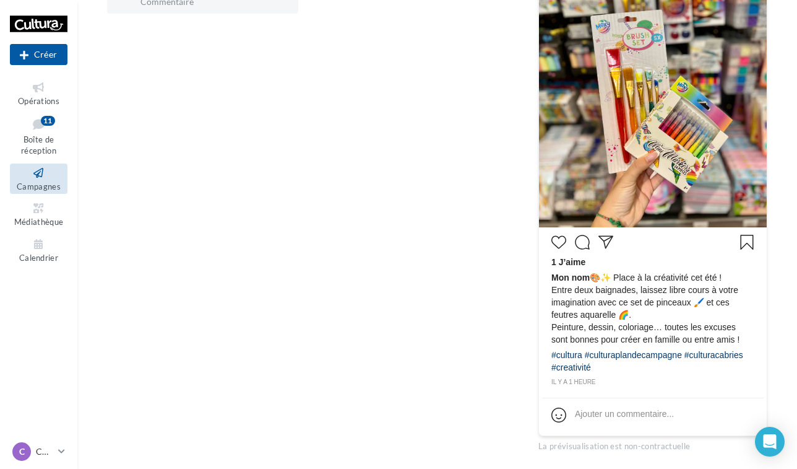
scroll to position [388, 0]
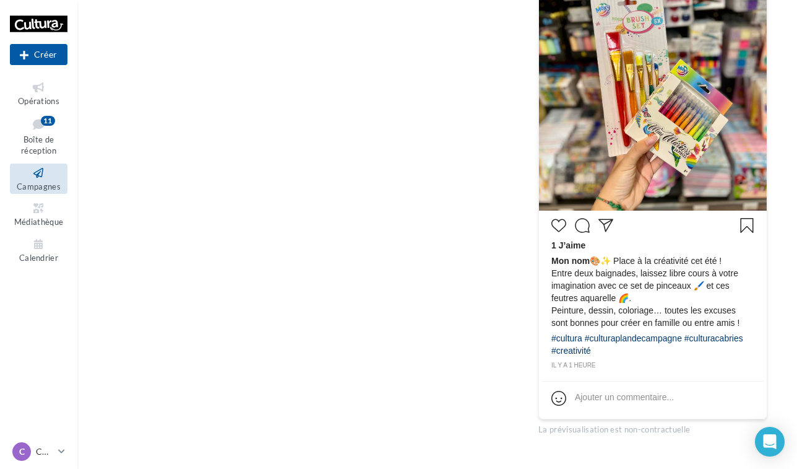
drag, startPoint x: 594, startPoint y: 259, endPoint x: 674, endPoint y: 355, distance: 124.0
click at [674, 355] on div "1 J’aime Mon nom 🎨✨ Place à la créativité cet été ! Entre deux baignades, laiss…" at bounding box center [653, 292] width 222 height 157
copy div "🎨✨ Place à la créativité cet été ! Entre deux baignades, laissez libre cours à …"
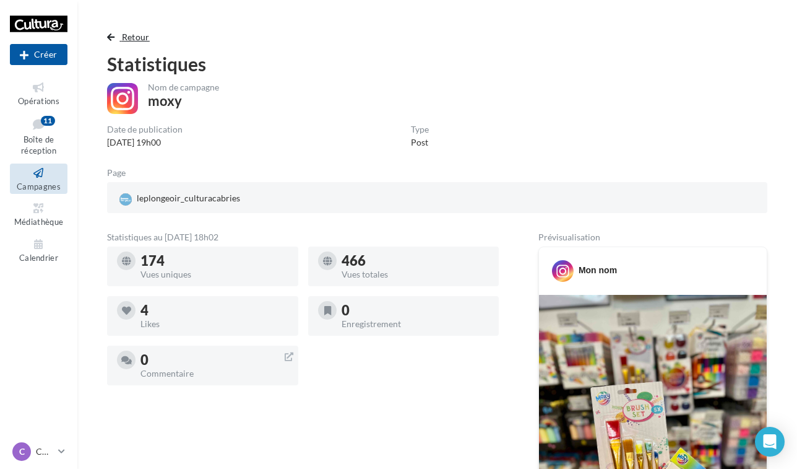
scroll to position [0, 0]
click at [136, 41] on span "Retour" at bounding box center [136, 37] width 28 height 11
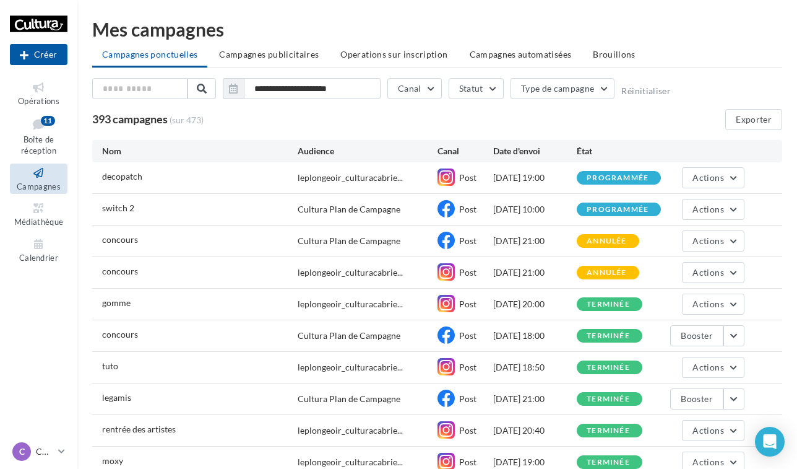
scroll to position [67, 0]
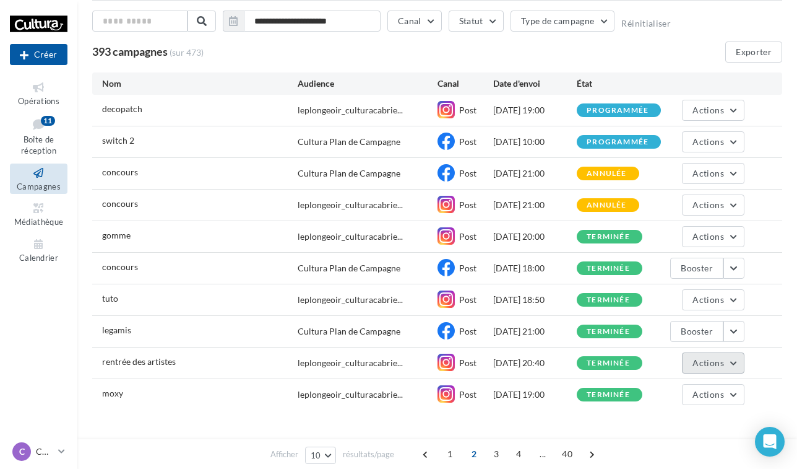
click at [702, 367] on span "Actions" at bounding box center [708, 362] width 31 height 11
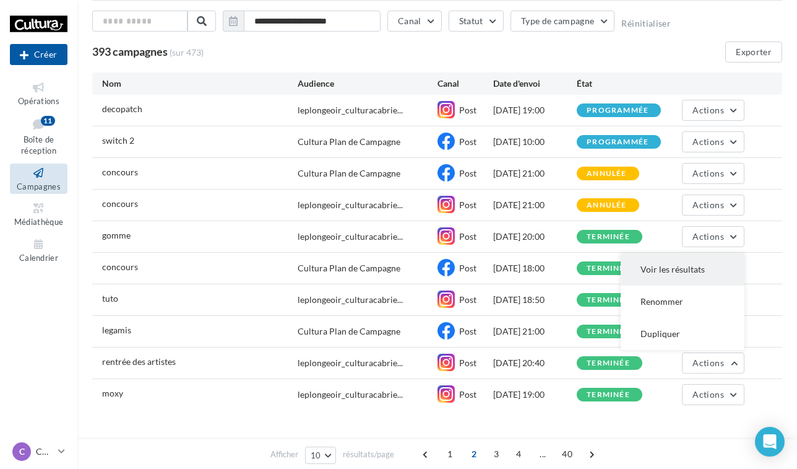
click at [634, 271] on button "Voir les résultats" at bounding box center [683, 269] width 124 height 32
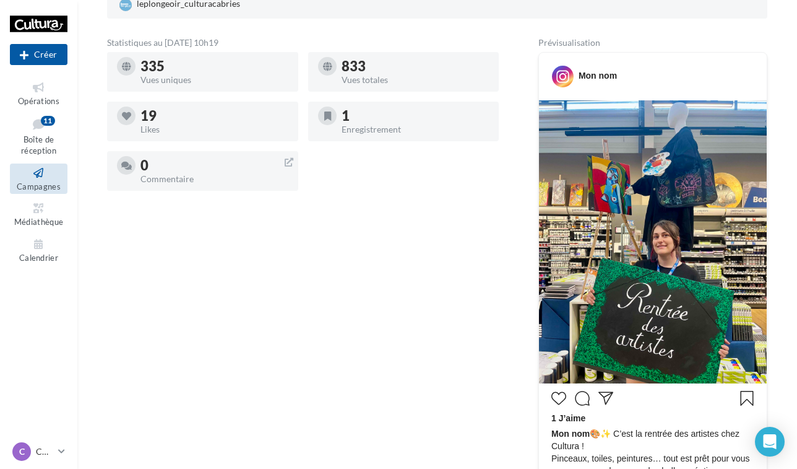
scroll to position [330, 0]
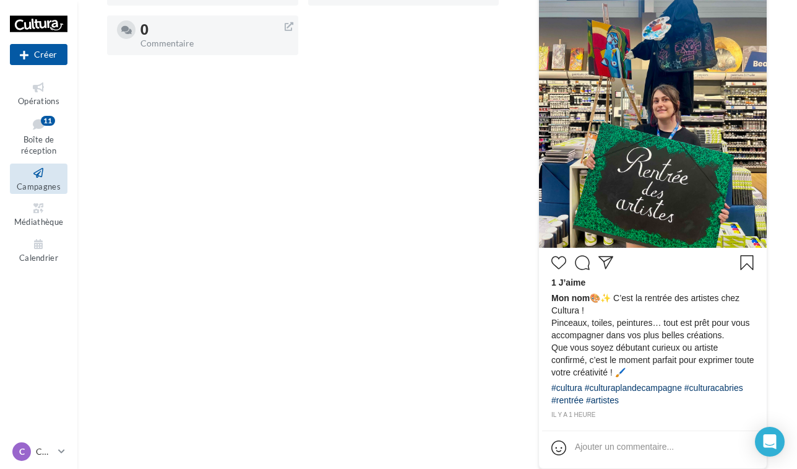
drag, startPoint x: 596, startPoint y: 295, endPoint x: 705, endPoint y: 402, distance: 153.2
click at [705, 403] on div "1 J’aime Mon nom 🎨✨ C’est la rentrée des artistes chez Cultura ! Pinceaux, toil…" at bounding box center [653, 336] width 222 height 170
copy div "🎨✨ C’est la rentrée des artistes chez Cultura ! Pinceaux, toiles, peintures… to…"
click at [430, 121] on div "Statistiques au 23 août 2025 - 10h19 335 Vues uniques 833 Vues totales 19 Likes…" at bounding box center [303, 193] width 392 height 581
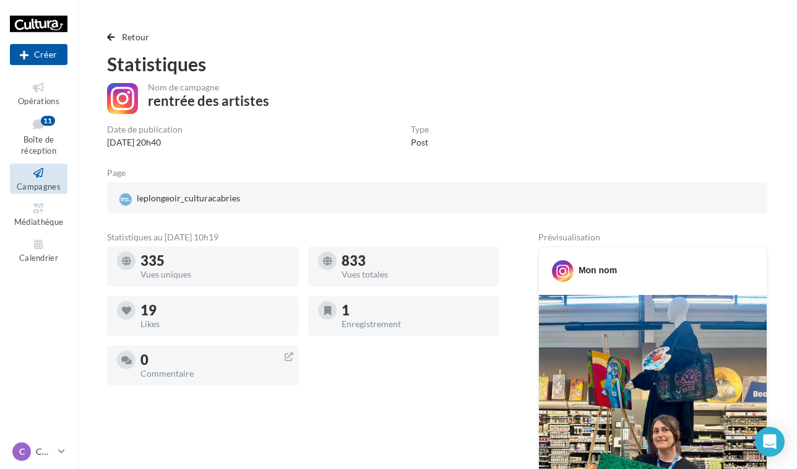
scroll to position [0, 0]
click at [129, 32] on span "Retour" at bounding box center [136, 37] width 28 height 11
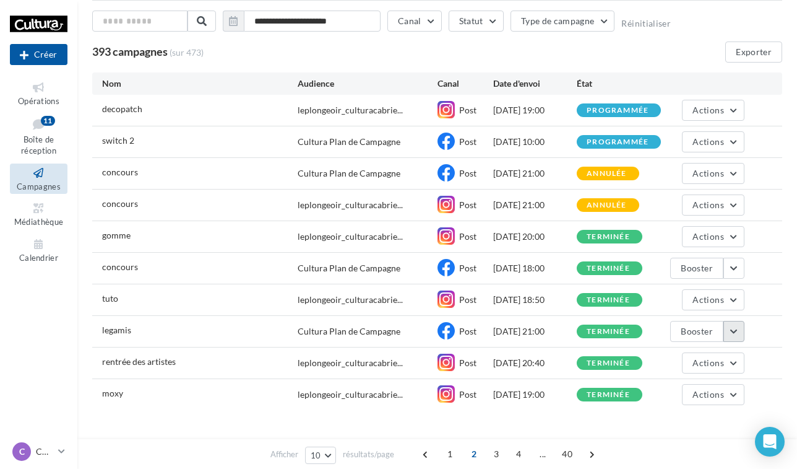
click at [737, 327] on button "button" at bounding box center [734, 331] width 21 height 21
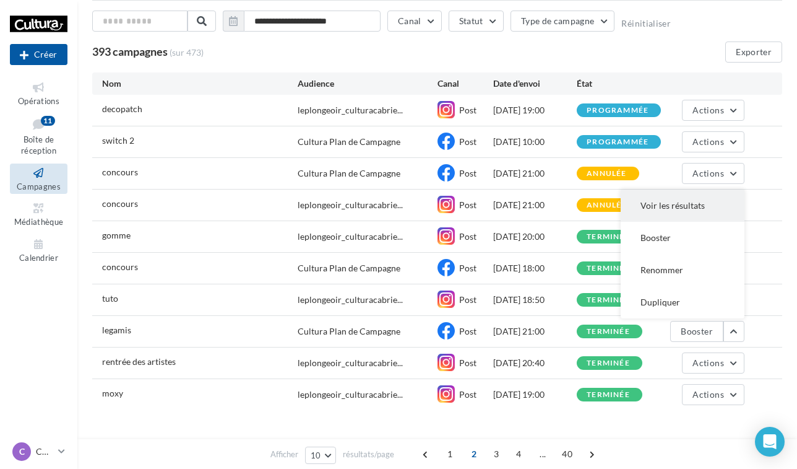
click at [633, 197] on button "Voir les résultats" at bounding box center [683, 205] width 124 height 32
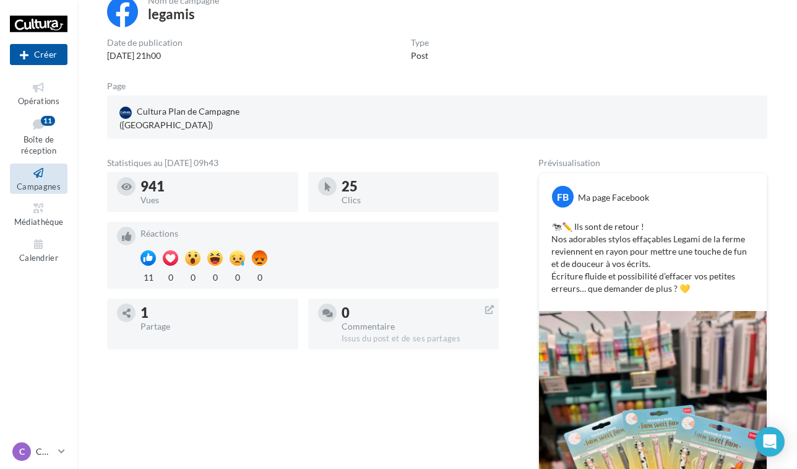
scroll to position [86, 0]
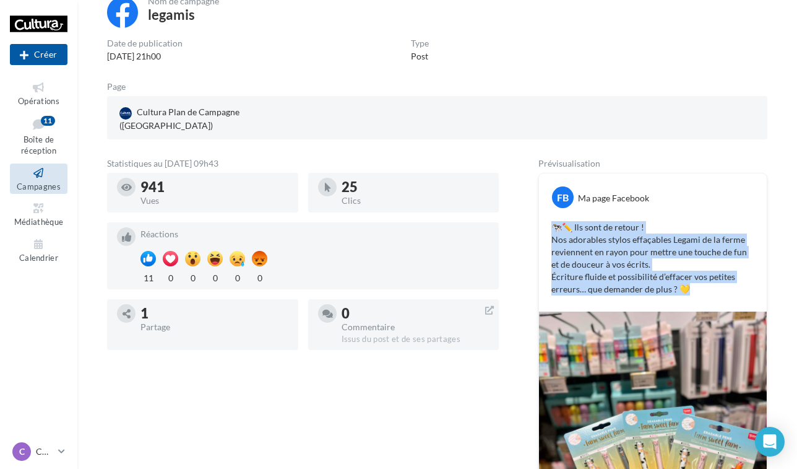
drag, startPoint x: 551, startPoint y: 213, endPoint x: 692, endPoint y: 282, distance: 157.0
click at [692, 283] on div "🐄✏️ Ils sont de retour ! Nos adorables stylos effaçables Legami de la ferme rev…" at bounding box center [653, 258] width 222 height 80
copy p "🐄✏️ Ils sont de retour ! Nos adorables stylos effaçables Legami de la ferme rev…"
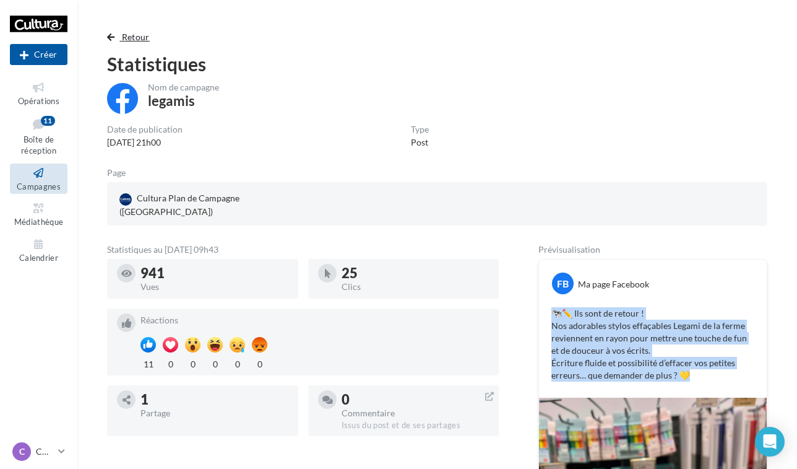
scroll to position [0, 0]
click at [136, 36] on span "Retour" at bounding box center [136, 37] width 28 height 11
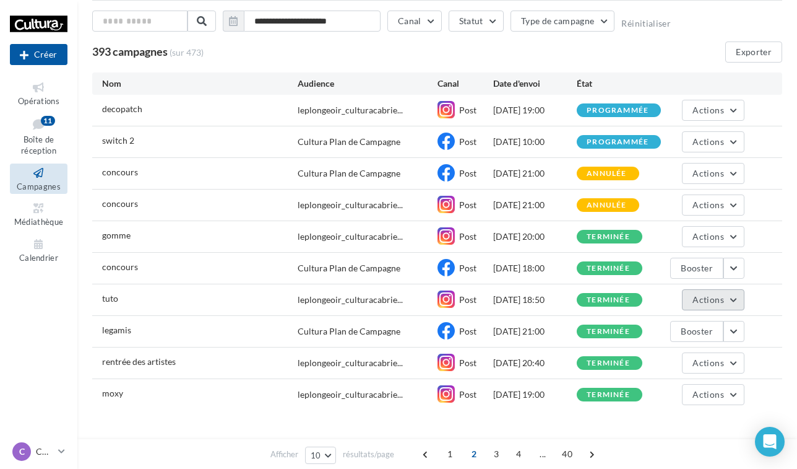
click at [722, 294] on span "Actions" at bounding box center [708, 299] width 31 height 11
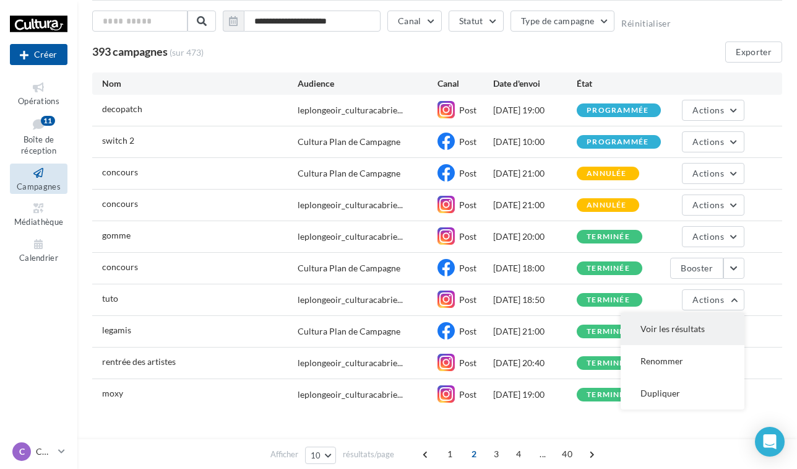
click at [657, 333] on button "Voir les résultats" at bounding box center [683, 329] width 124 height 32
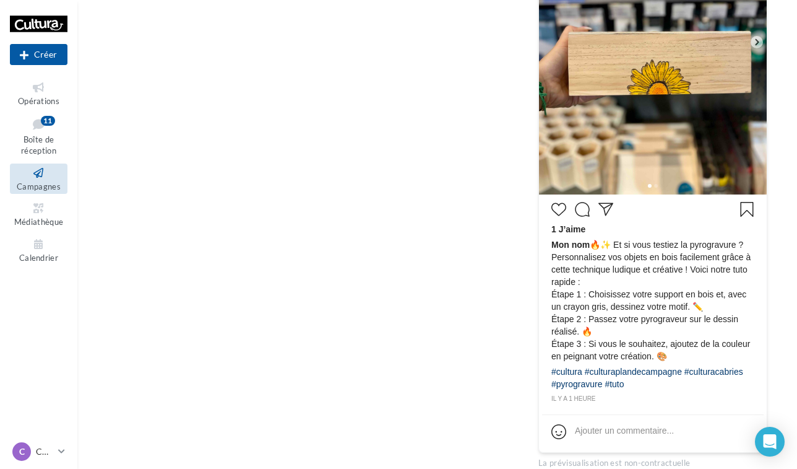
scroll to position [423, 0]
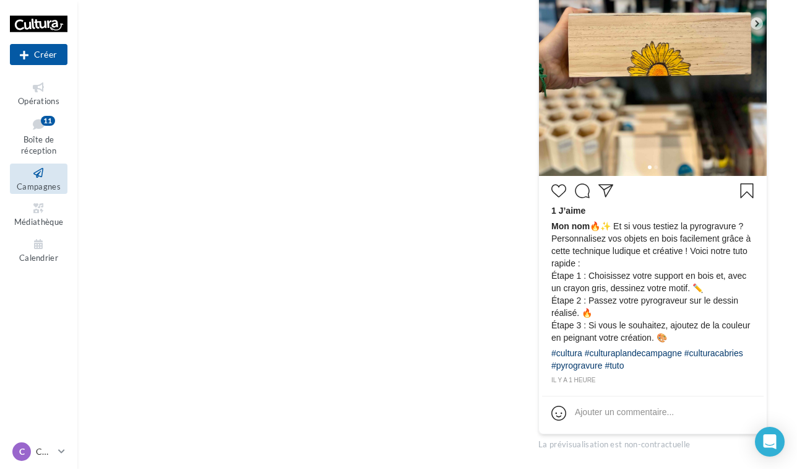
drag, startPoint x: 595, startPoint y: 230, endPoint x: 701, endPoint y: 367, distance: 173.0
click at [701, 367] on div "1 J’aime Mon nom 🔥✨ Et si vous testiez la pyrogravure ? Personnalisez vos objet…" at bounding box center [653, 282] width 222 height 207
copy div "🔥✨ Et si vous testiez la pyrogravure ? Personnalisez vos objets en bois facilem…"
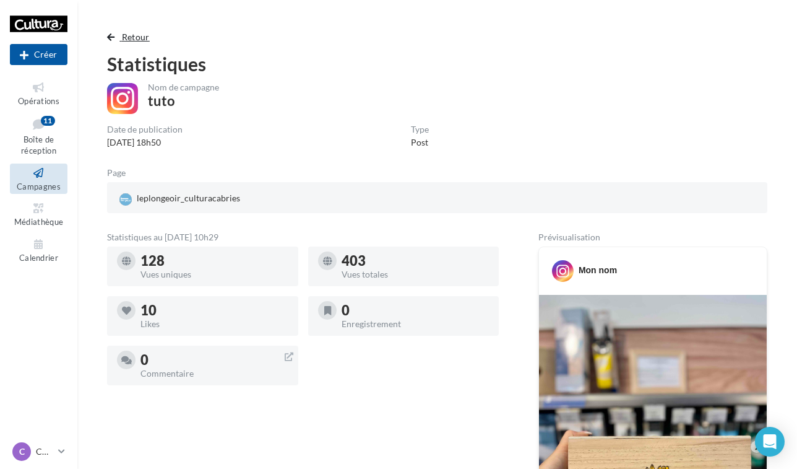
scroll to position [0, 0]
click at [126, 40] on span "Retour" at bounding box center [136, 37] width 28 height 11
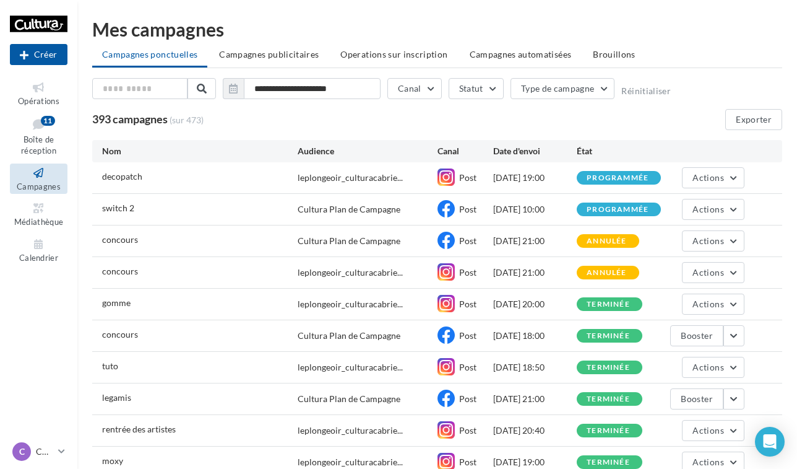
scroll to position [67, 0]
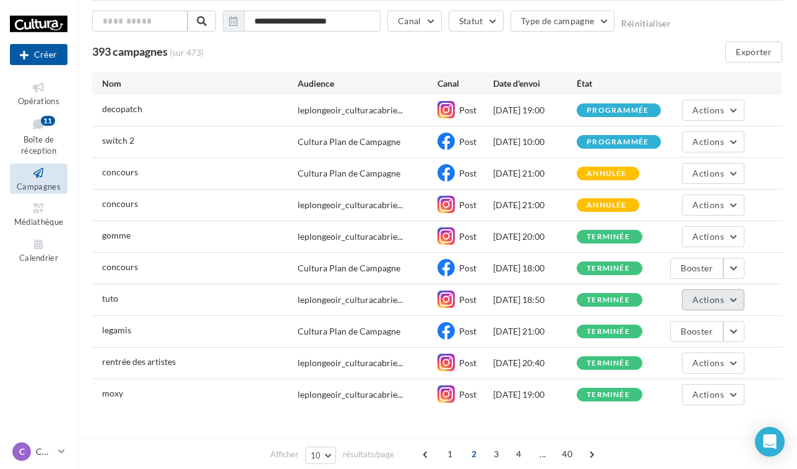
click at [725, 295] on button "Actions" at bounding box center [713, 299] width 62 height 21
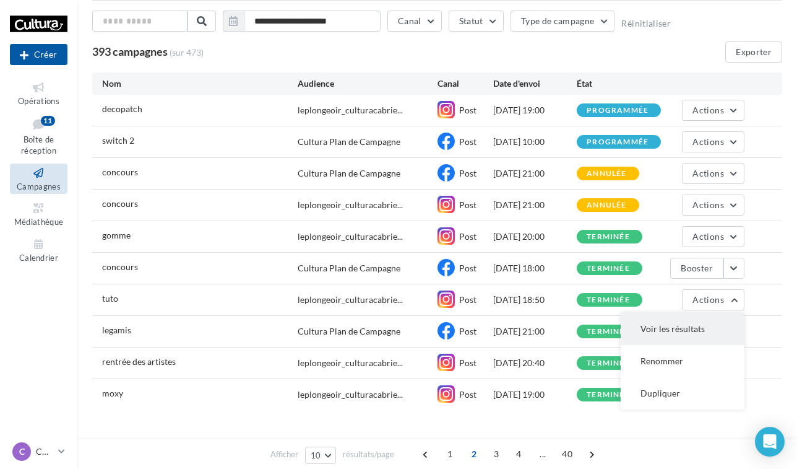
click at [700, 336] on button "Voir les résultats" at bounding box center [683, 329] width 124 height 32
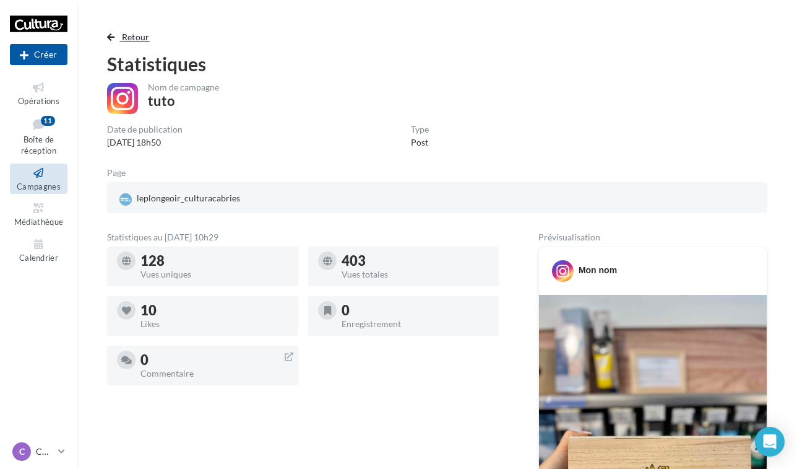
click at [137, 32] on span "Retour" at bounding box center [136, 37] width 28 height 11
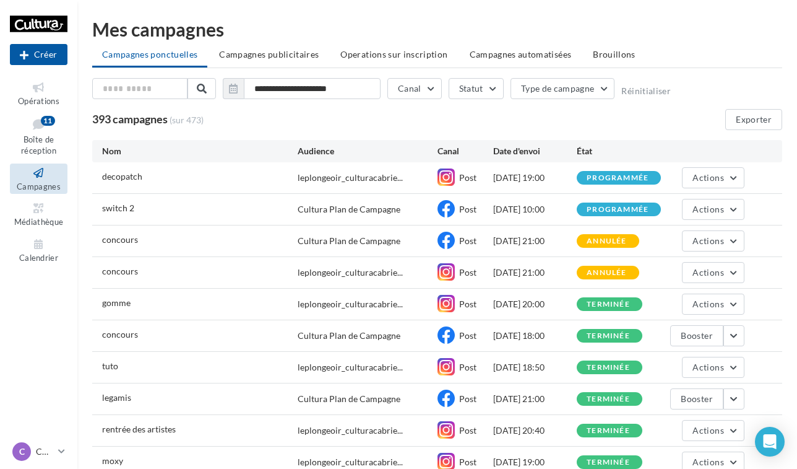
scroll to position [67, 0]
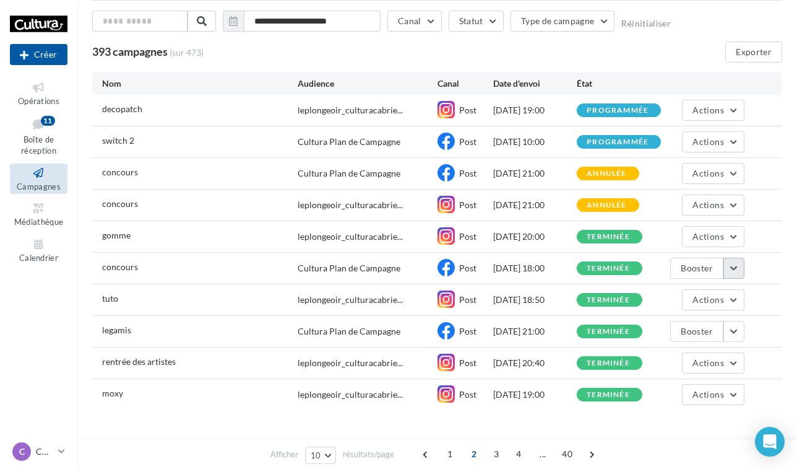
click at [735, 272] on button "button" at bounding box center [734, 268] width 21 height 21
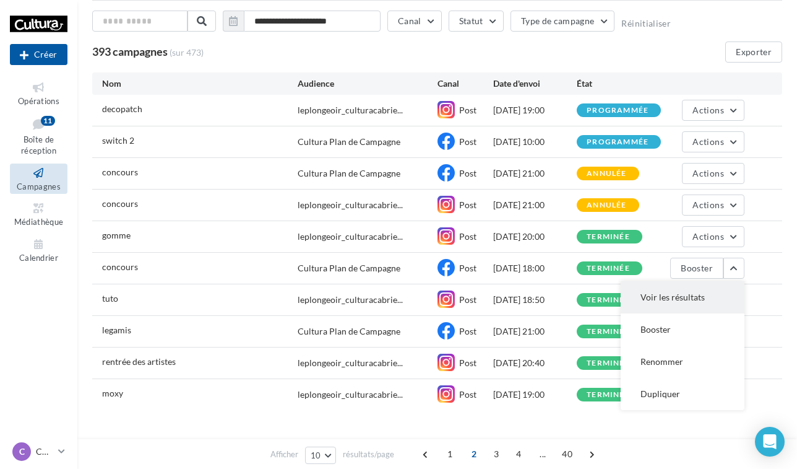
click at [680, 294] on button "Voir les résultats" at bounding box center [683, 297] width 124 height 32
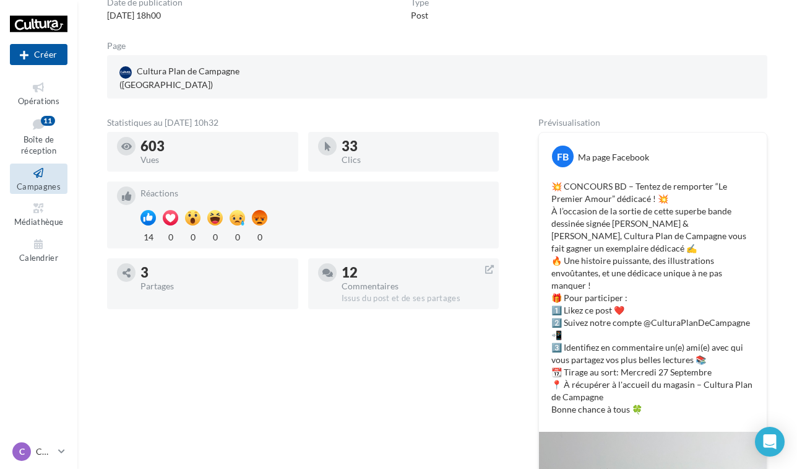
scroll to position [132, 0]
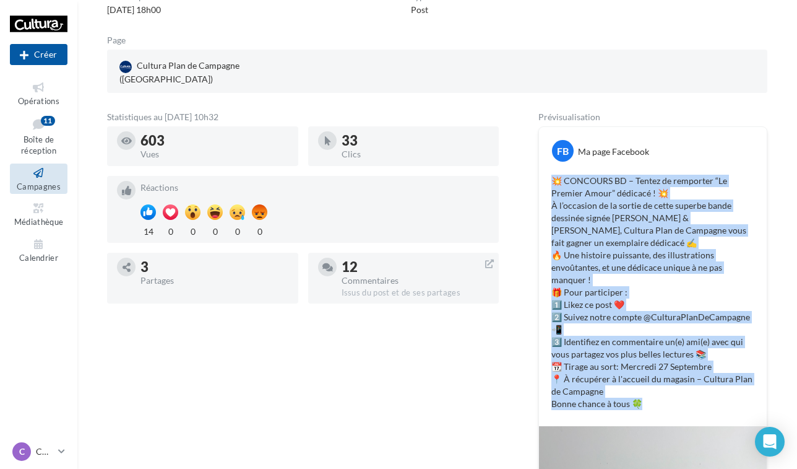
drag, startPoint x: 553, startPoint y: 166, endPoint x: 677, endPoint y: 394, distance: 259.8
click at [677, 394] on p "💥 CONCOURS BD – Tentez de remporter “Le Premier Amour” dédicacé ! 💥 À l’occasio…" at bounding box center [653, 292] width 203 height 235
copy p "💥 CONCOURS BD – Tentez de remporter “Le Premier Amour” dédicacé ! 💥 À l’occasio…"
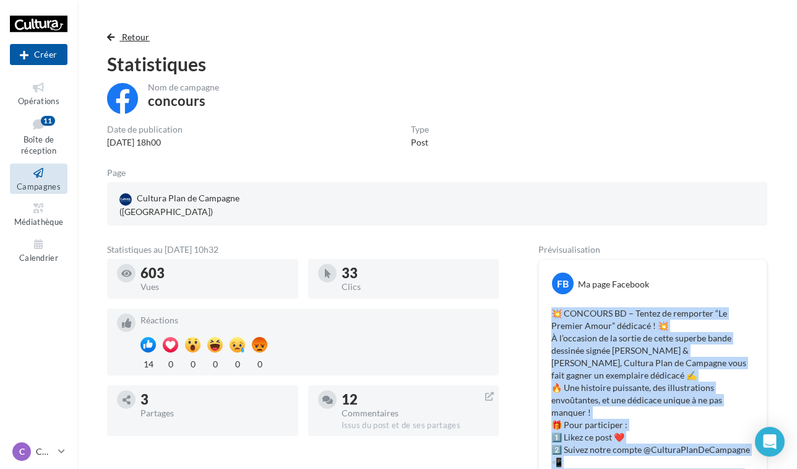
scroll to position [0, 0]
click at [134, 32] on span "Retour" at bounding box center [136, 37] width 28 height 11
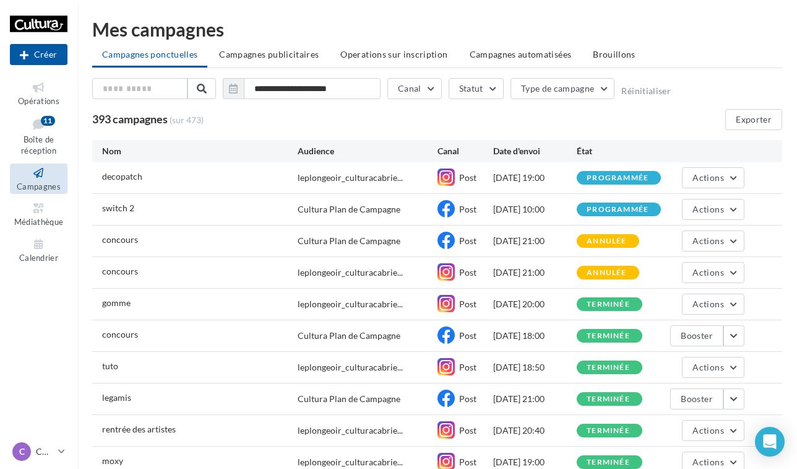
scroll to position [67, 0]
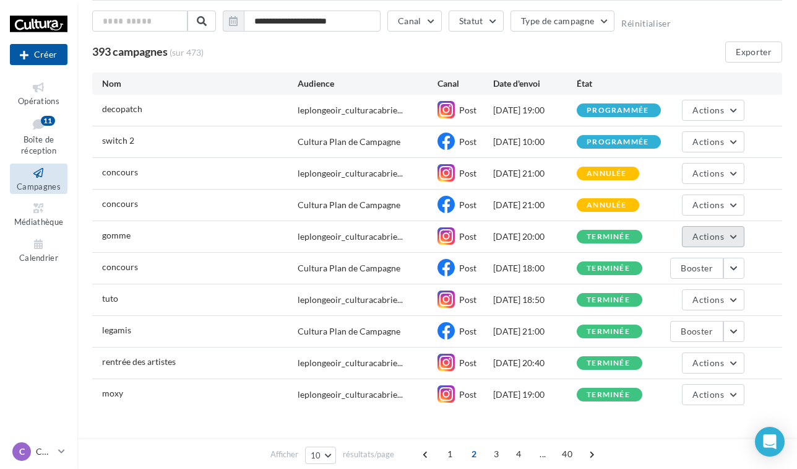
click at [717, 233] on span "Actions" at bounding box center [708, 236] width 31 height 11
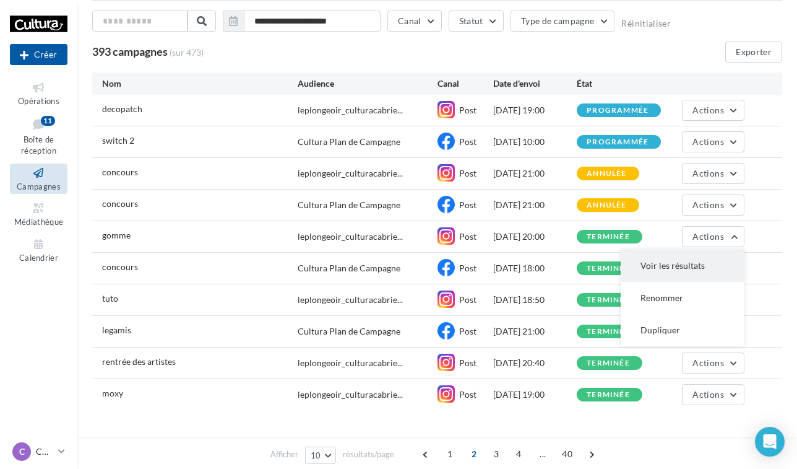
click at [677, 263] on button "Voir les résultats" at bounding box center [683, 265] width 124 height 32
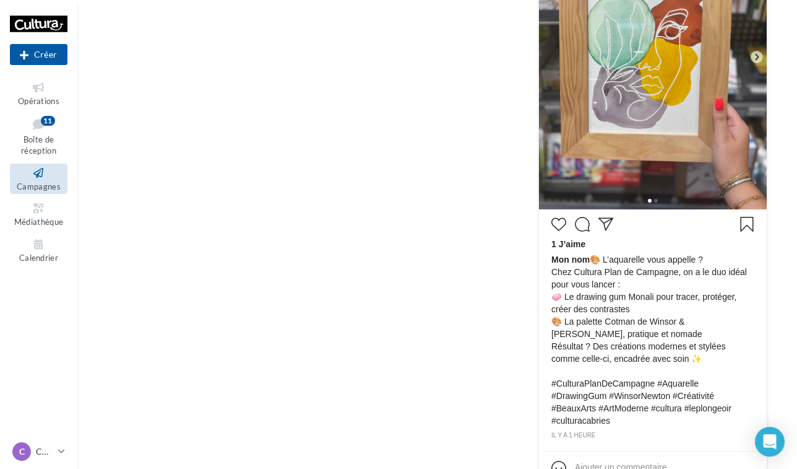
scroll to position [401, 0]
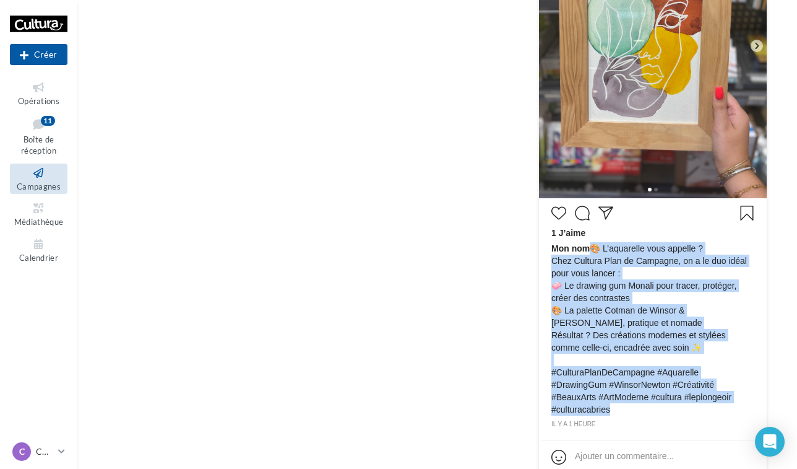
drag, startPoint x: 595, startPoint y: 246, endPoint x: 637, endPoint y: 405, distance: 164.6
click at [637, 405] on span "Mon nom 🎨 L’aquarelle vous appelle ? Chez Cultura Plan de Campagne, on a le duo…" at bounding box center [653, 328] width 203 height 173
copy span "🎨 L’aquarelle vous appelle ? Chez Cultura Plan de Campagne, on a le duo idéal p…"
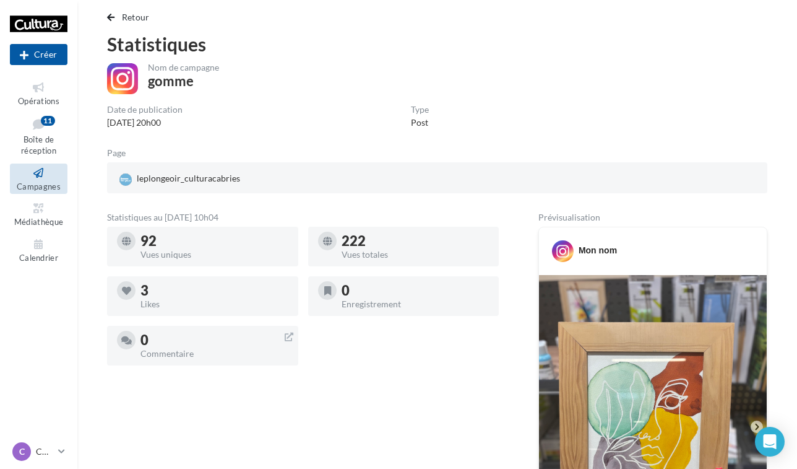
scroll to position [19, 0]
click at [141, 17] on span "Retour" at bounding box center [136, 17] width 28 height 11
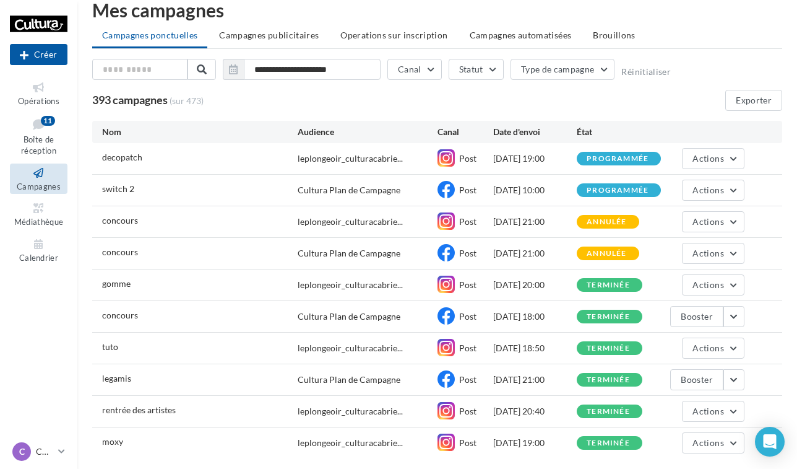
scroll to position [67, 0]
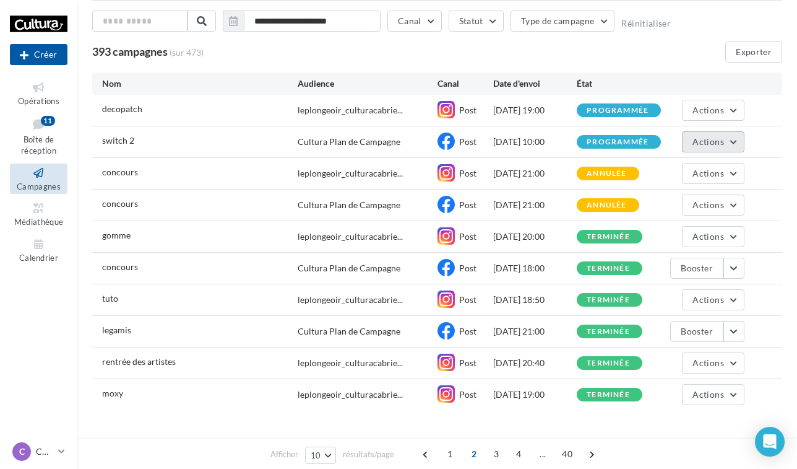
click at [703, 145] on span "Actions" at bounding box center [708, 141] width 31 height 11
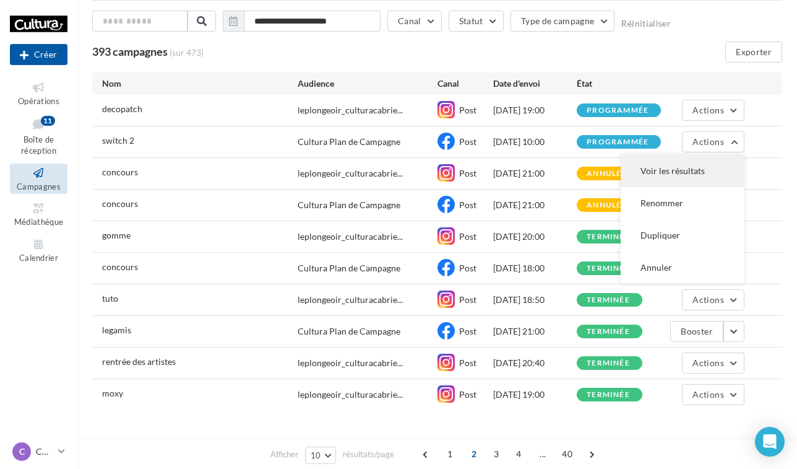
click at [660, 175] on button "Voir les résultats" at bounding box center [683, 171] width 124 height 32
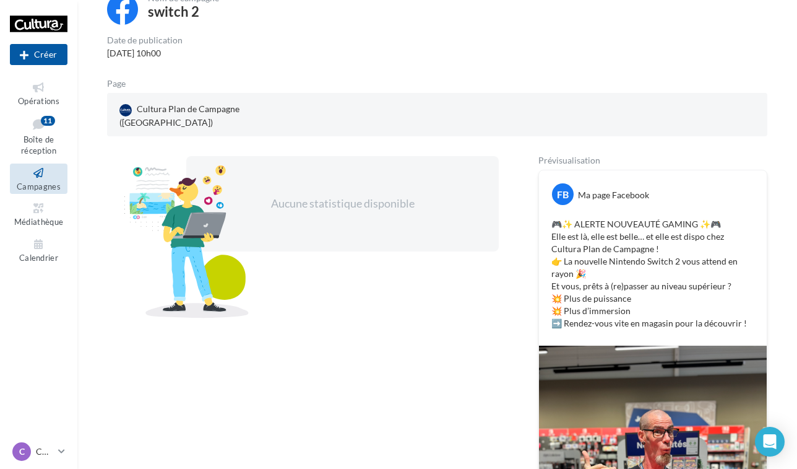
scroll to position [86, 0]
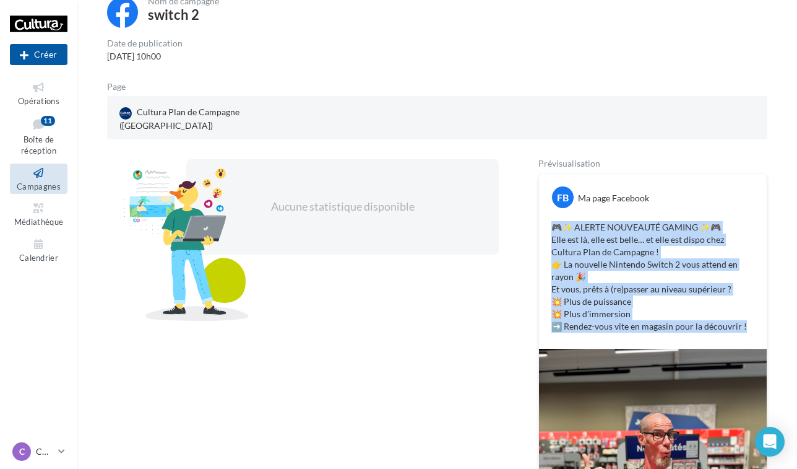
drag, startPoint x: 552, startPoint y: 217, endPoint x: 766, endPoint y: 323, distance: 238.9
click at [766, 323] on div "FB Ma page Facebook 🎮✨ ALERTE NOUVEAUTÉ GAMING ✨🎮 Elle est là, elle est belle… …" at bounding box center [653, 260] width 228 height 175
copy p "🎮✨ ALERTE NOUVEAUTÉ GAMING ✨🎮 Elle est là, elle est belle… et elle est dispo ch…"
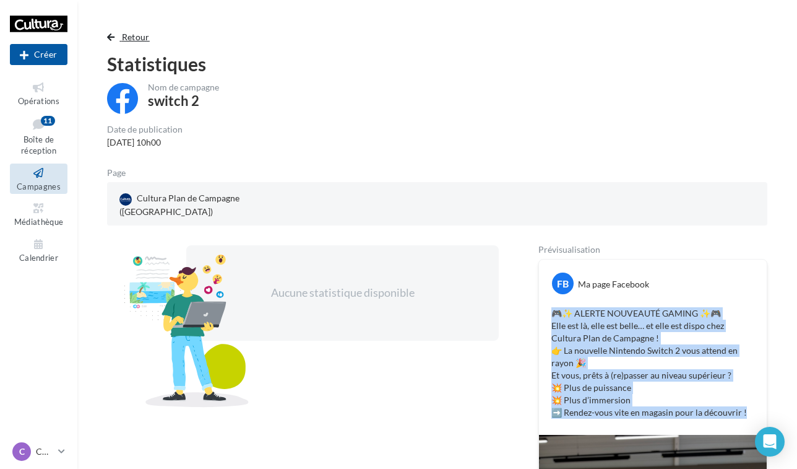
scroll to position [0, 0]
click at [132, 39] on span "Retour" at bounding box center [136, 37] width 28 height 11
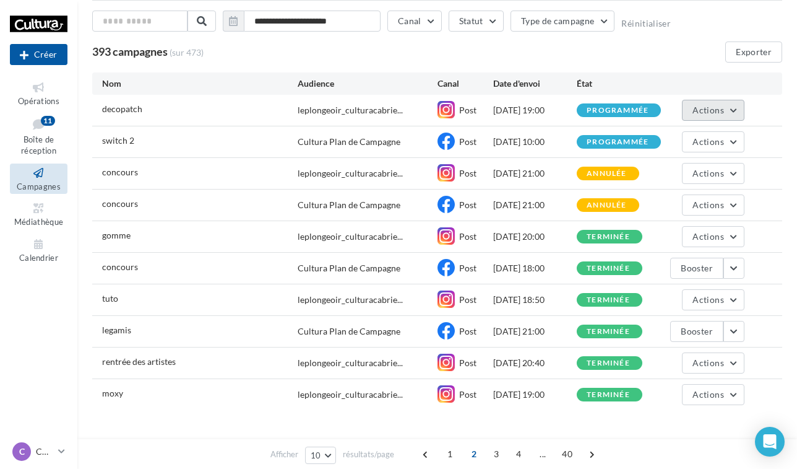
click at [701, 105] on span "Actions" at bounding box center [708, 110] width 31 height 11
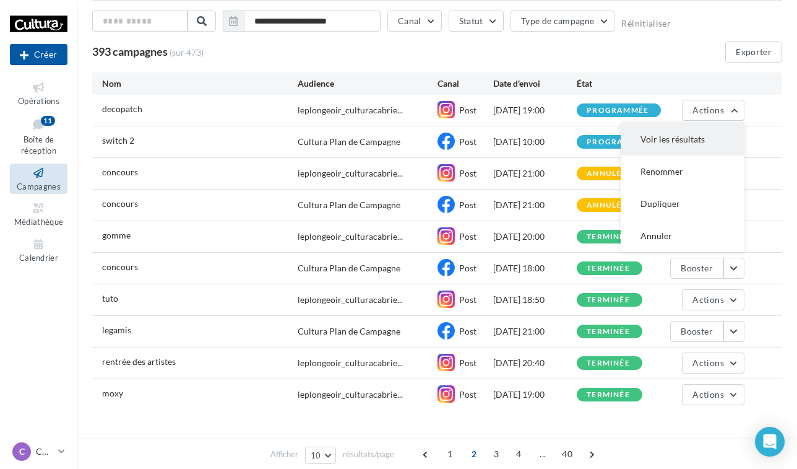
click at [660, 145] on button "Voir les résultats" at bounding box center [683, 139] width 124 height 32
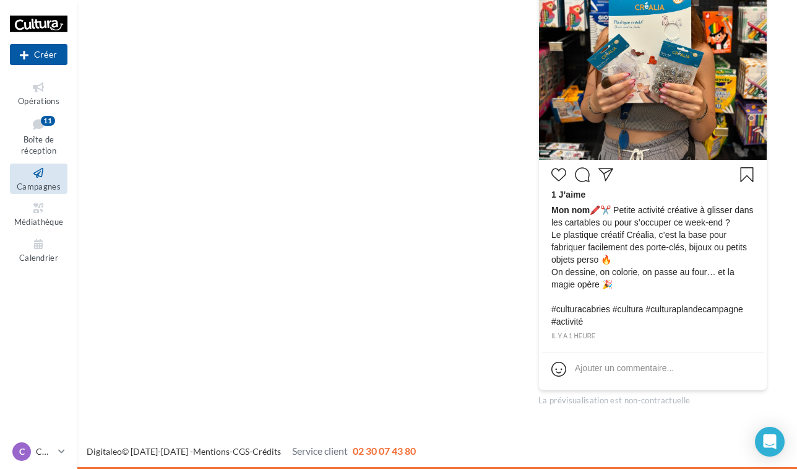
scroll to position [451, 0]
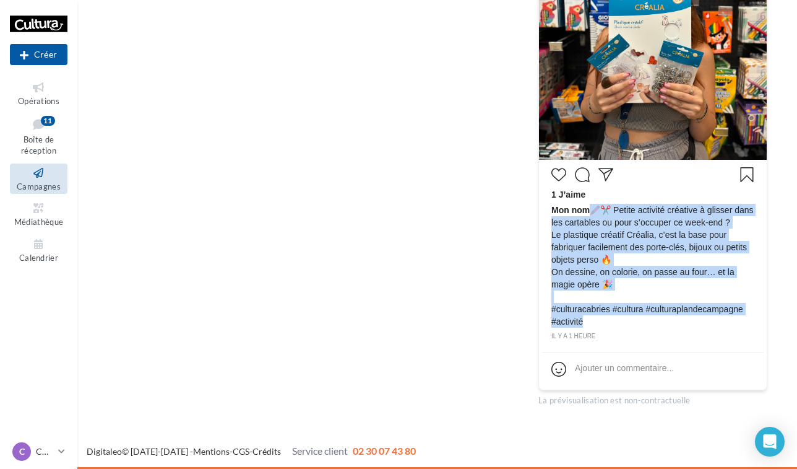
drag, startPoint x: 594, startPoint y: 199, endPoint x: 596, endPoint y: 316, distance: 116.4
click at [596, 316] on span "Mon nom 🖍️✂️ Petite activité créative à glisser dans les cartables ou pour s’oc…" at bounding box center [653, 266] width 203 height 124
copy span "🖍️✂️ Petite activité créative à glisser dans les cartables ou pour s’occuper ce…"
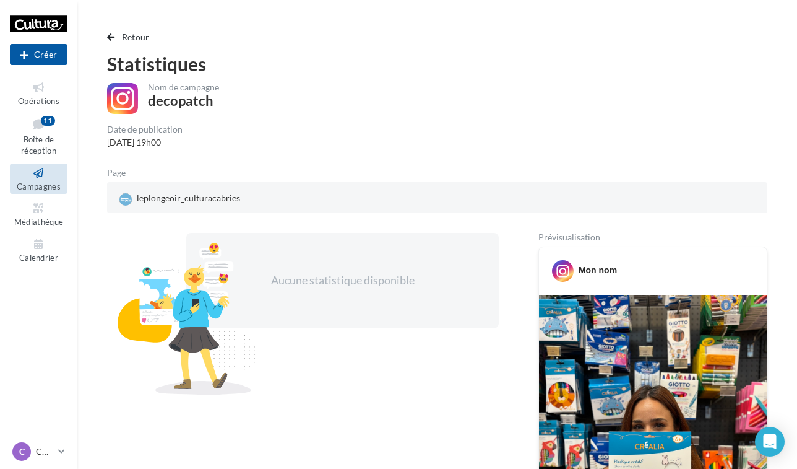
scroll to position [0, 0]
click at [128, 41] on span "Retour" at bounding box center [136, 37] width 28 height 11
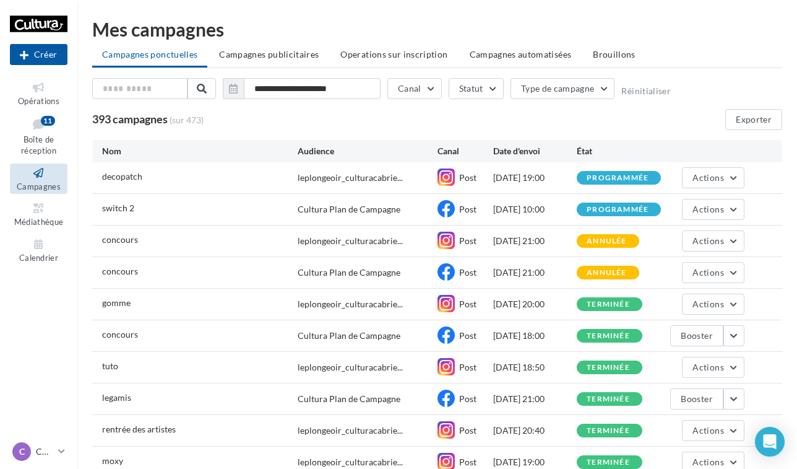
scroll to position [67, 0]
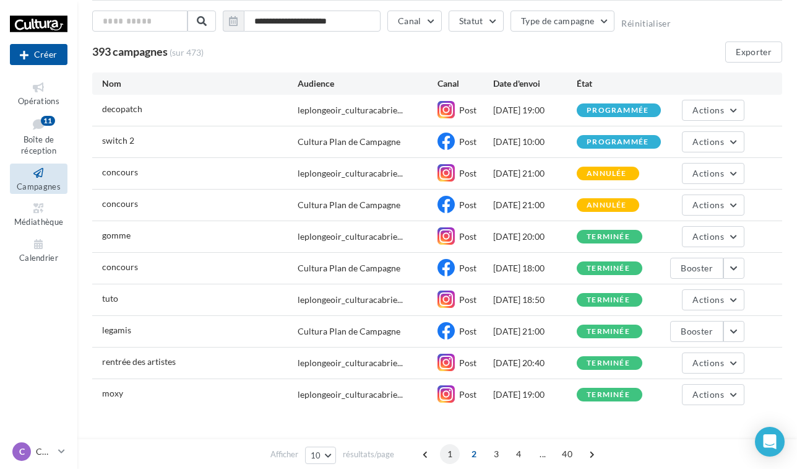
click at [453, 449] on span "1" at bounding box center [450, 454] width 20 height 20
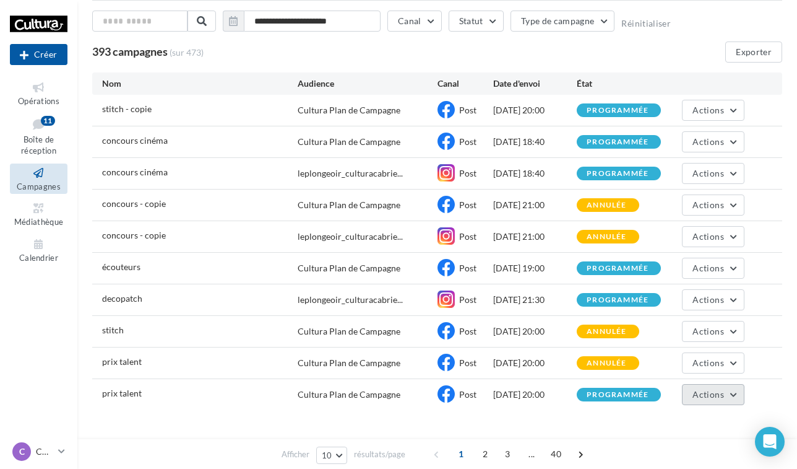
click at [706, 396] on span "Actions" at bounding box center [708, 394] width 31 height 11
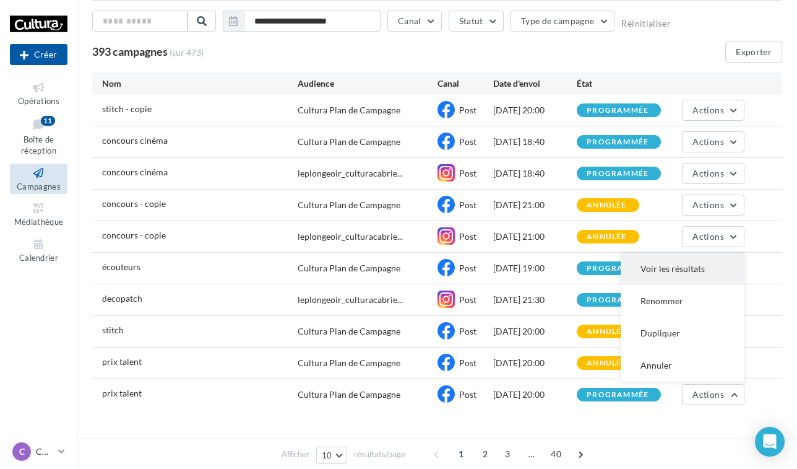
click at [635, 260] on button "Voir les résultats" at bounding box center [683, 269] width 124 height 32
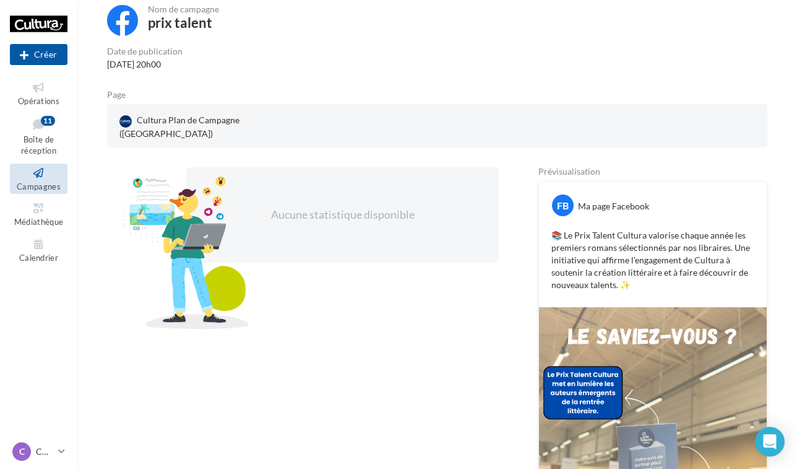
scroll to position [89, 0]
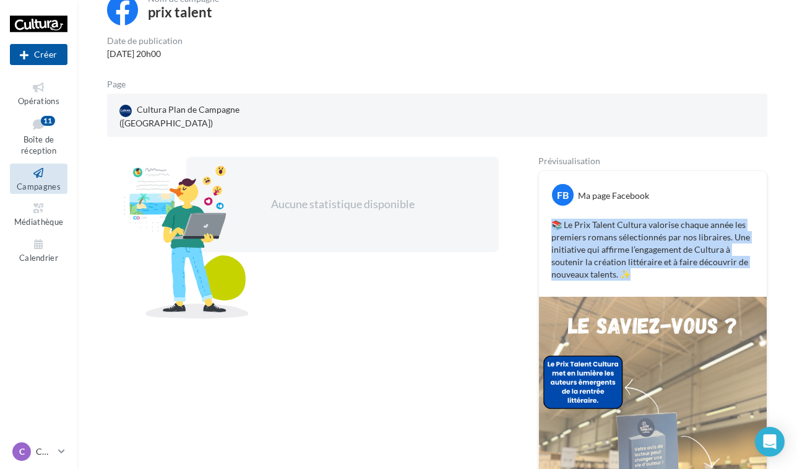
drag, startPoint x: 553, startPoint y: 207, endPoint x: 638, endPoint y: 264, distance: 102.2
click at [638, 264] on p "📚 Le Prix Talent Cultura valorise chaque année les premiers romans sélectionnés…" at bounding box center [653, 250] width 203 height 62
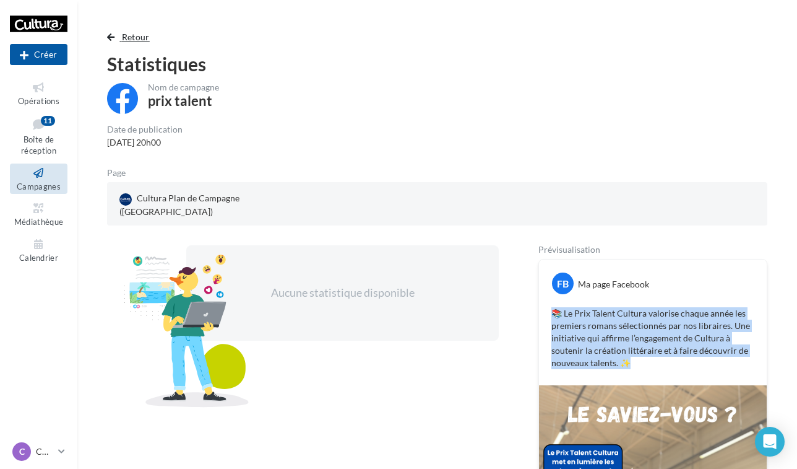
scroll to position [0, 0]
click at [138, 37] on span "Retour" at bounding box center [136, 37] width 28 height 11
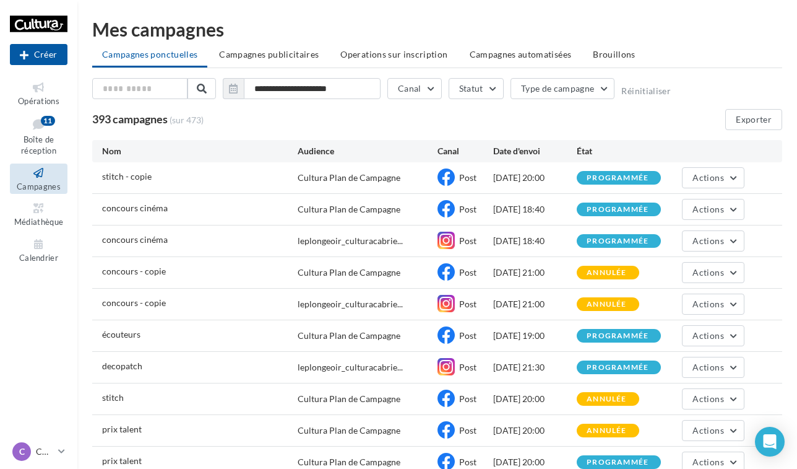
scroll to position [67, 0]
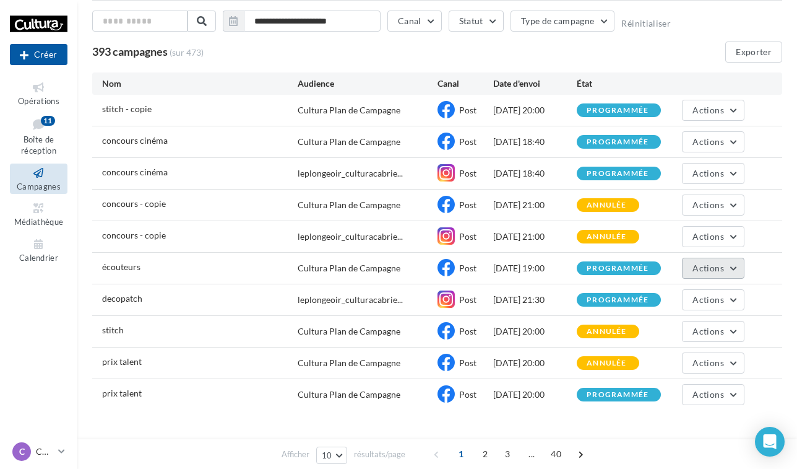
click at [724, 273] on button "Actions" at bounding box center [713, 268] width 62 height 21
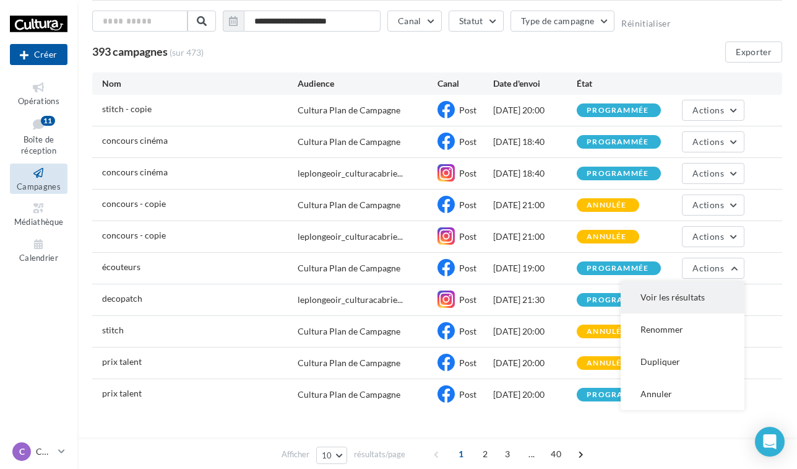
click at [654, 292] on button "Voir les résultats" at bounding box center [683, 297] width 124 height 32
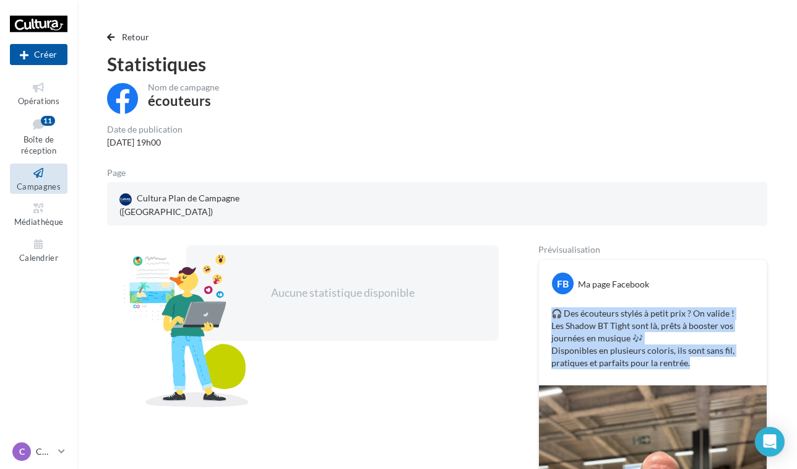
drag, startPoint x: 550, startPoint y: 298, endPoint x: 698, endPoint y: 353, distance: 157.7
click at [698, 353] on div "🎧 Des écouteurs stylés à petit prix ? On valide ! Les Shadow BT Tight sont là, …" at bounding box center [653, 338] width 222 height 68
click at [140, 33] on span "Retour" at bounding box center [136, 37] width 28 height 11
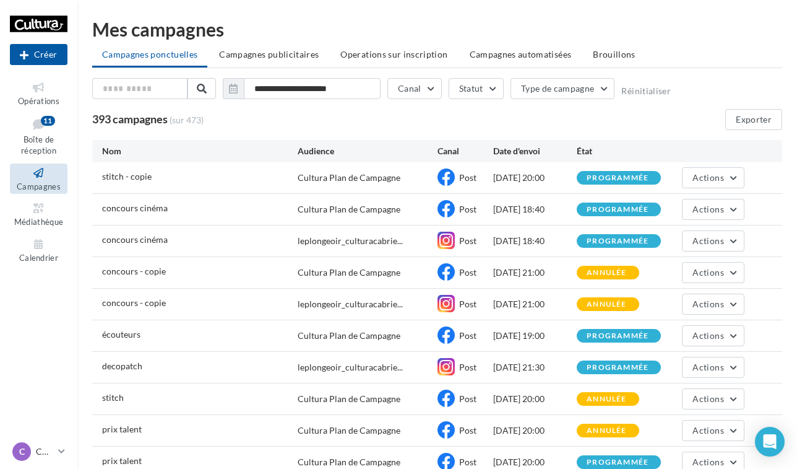
scroll to position [67, 0]
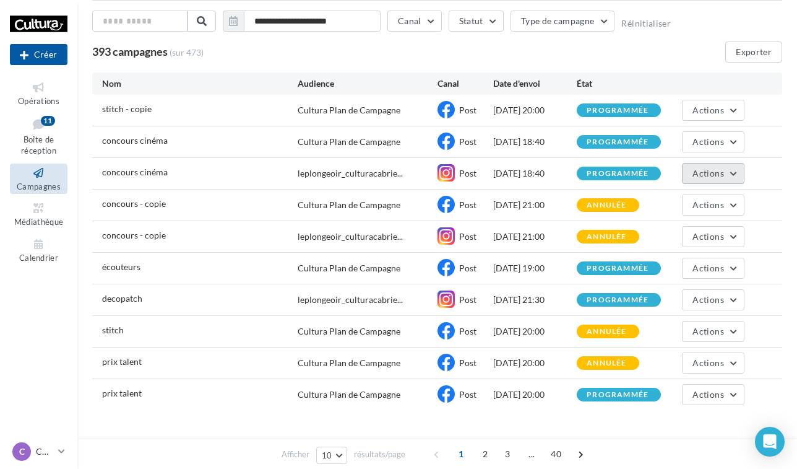
click at [696, 180] on button "Actions" at bounding box center [713, 173] width 62 height 21
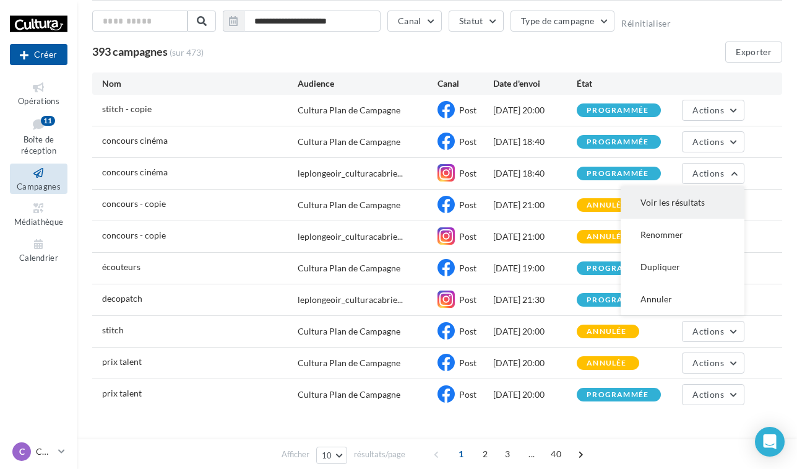
click at [676, 198] on button "Voir les résultats" at bounding box center [683, 202] width 124 height 32
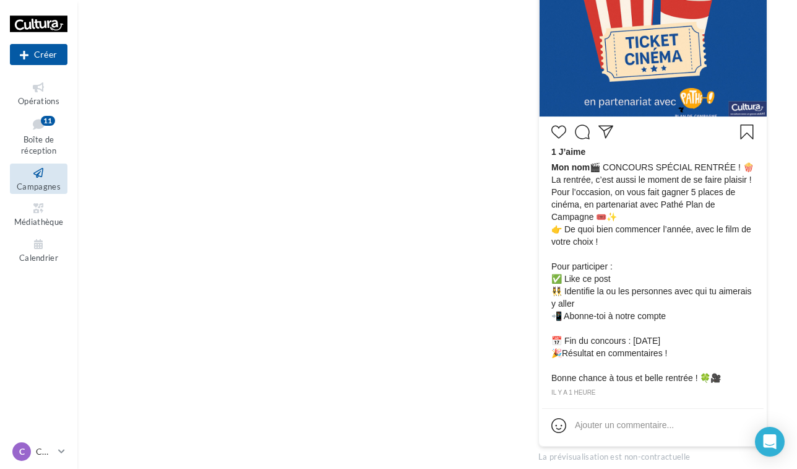
scroll to position [413, 0]
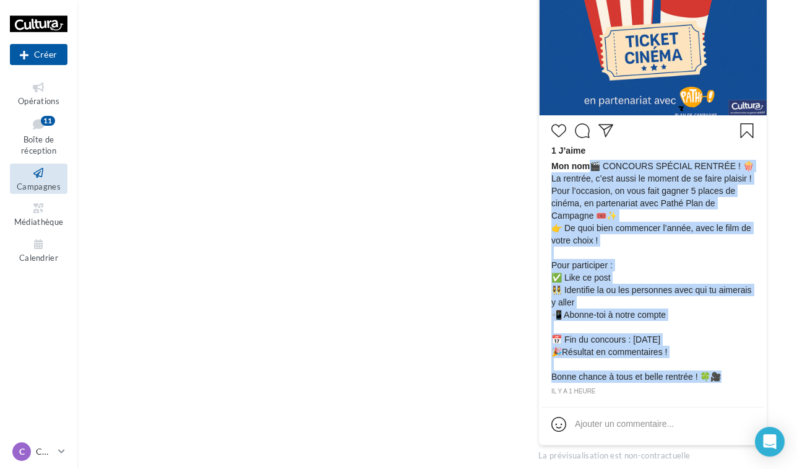
drag, startPoint x: 596, startPoint y: 163, endPoint x: 748, endPoint y: 378, distance: 263.8
click at [748, 378] on span "Mon nom 🎬 CONCOURS SPÉCIAL RENTRÉE ! 🍿 La rentrée, c’est aussi le moment de se …" at bounding box center [653, 271] width 203 height 223
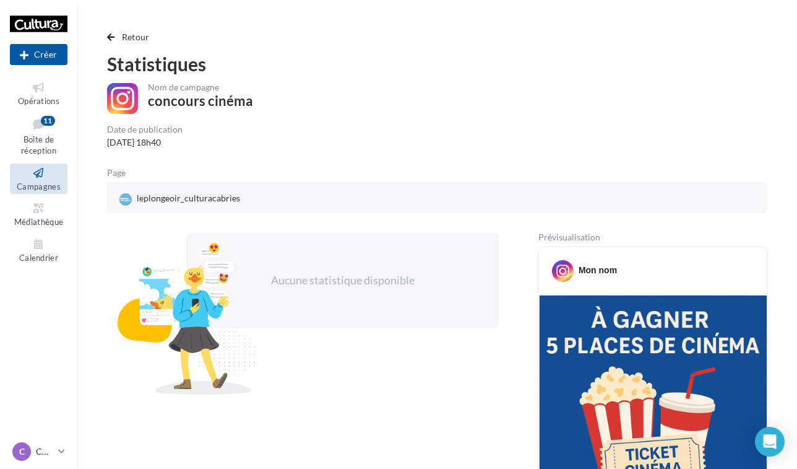
scroll to position [0, 0]
click at [132, 38] on span "Retour" at bounding box center [136, 37] width 28 height 11
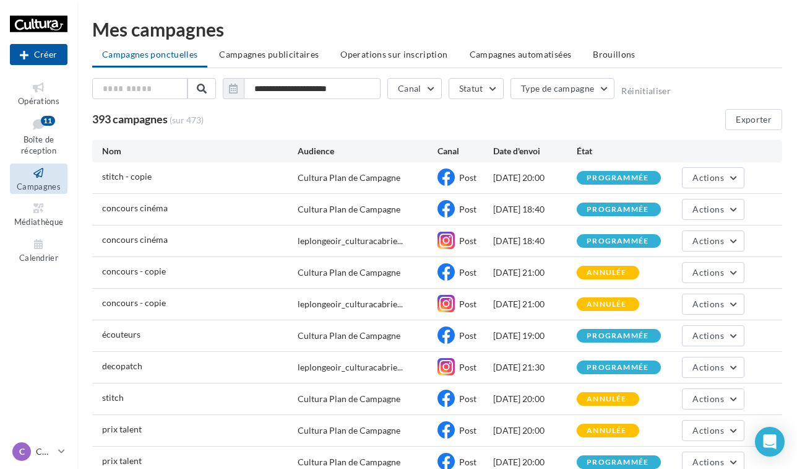
scroll to position [67, 0]
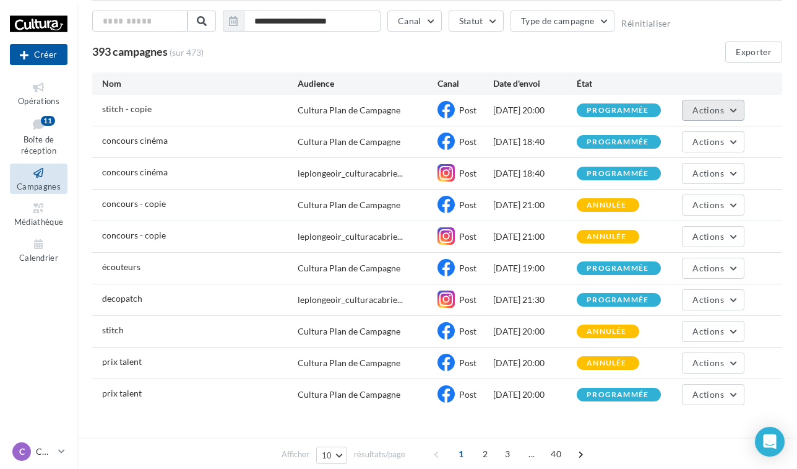
click at [709, 111] on span "Actions" at bounding box center [708, 110] width 31 height 11
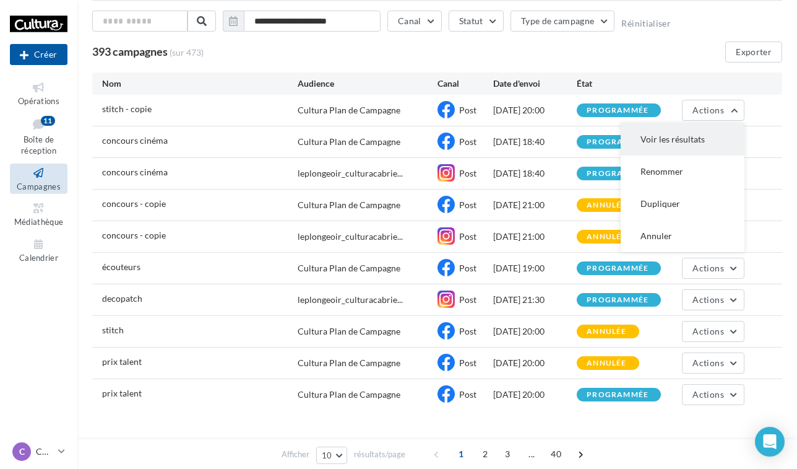
click at [670, 138] on button "Voir les résultats" at bounding box center [683, 139] width 124 height 32
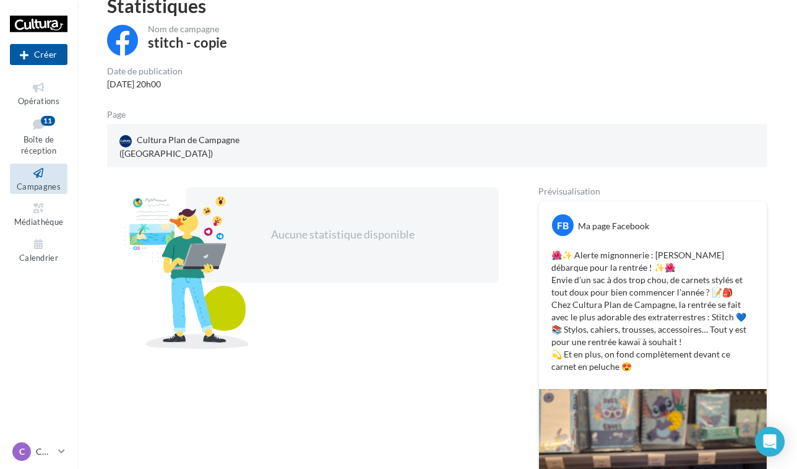
scroll to position [58, 0]
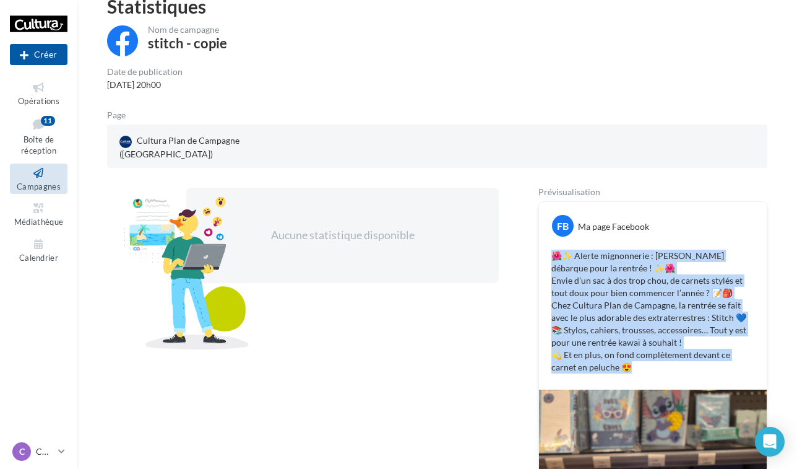
drag, startPoint x: 550, startPoint y: 240, endPoint x: 636, endPoint y: 356, distance: 145.1
click at [636, 356] on div "🌺✨ Alerte mignonnerie : Stitch débarque pour la rentrée ! ✨🌺 Envie d’un sac à d…" at bounding box center [653, 311] width 222 height 130
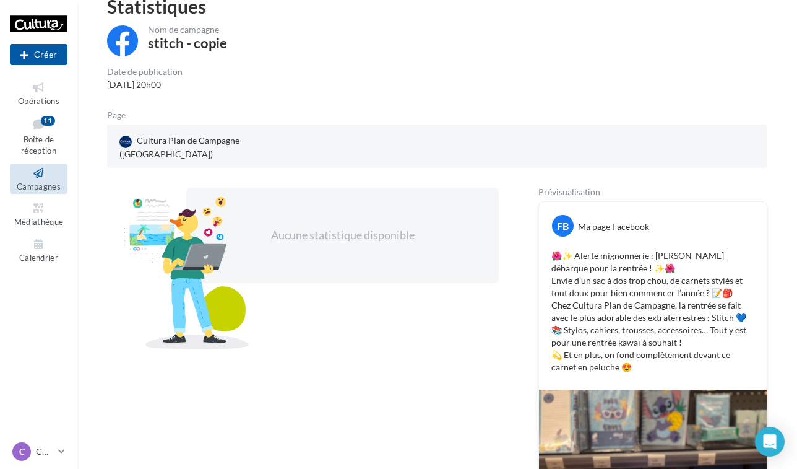
click at [423, 204] on div "Aucune statistique disponible" at bounding box center [342, 235] width 313 height 95
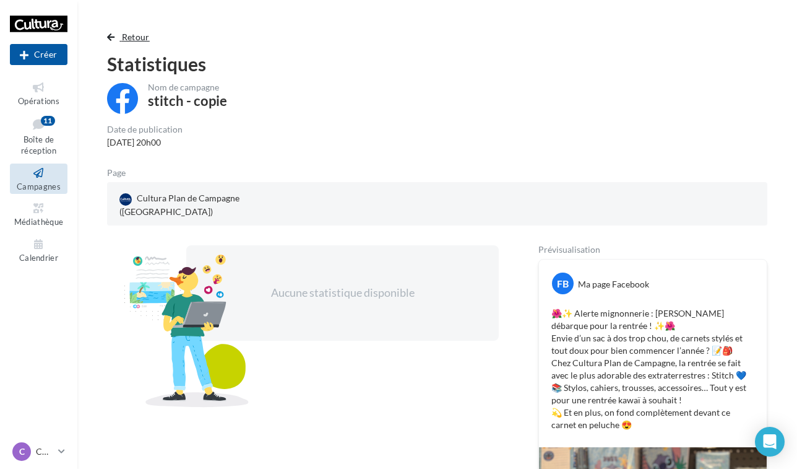
scroll to position [0, 0]
click at [129, 35] on span "Retour" at bounding box center [136, 37] width 28 height 11
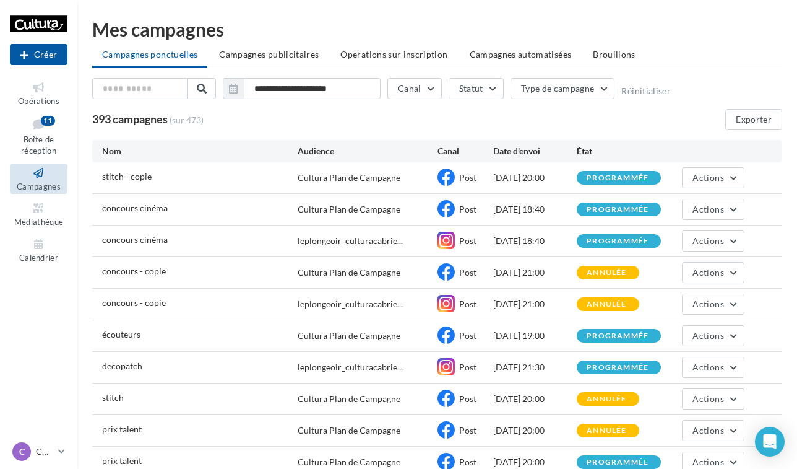
scroll to position [67, 0]
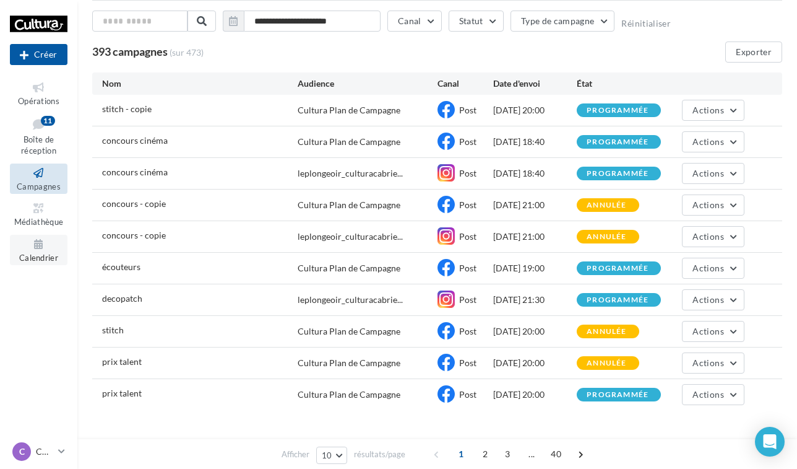
click at [50, 253] on span "Calendrier" at bounding box center [38, 258] width 39 height 10
